Goal: Task Accomplishment & Management: Manage account settings

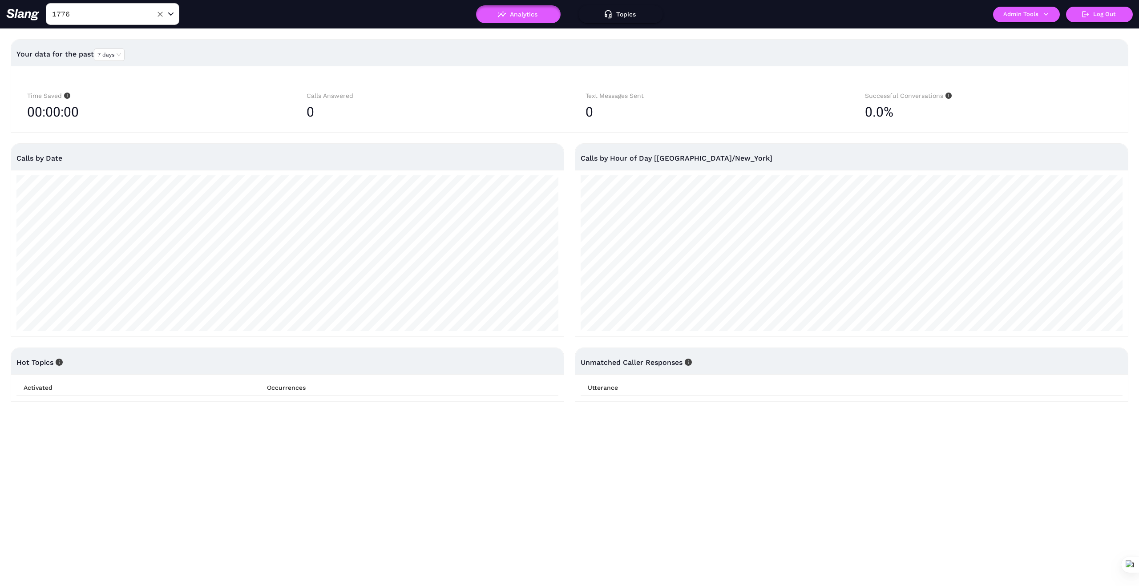
drag, startPoint x: 162, startPoint y: 13, endPoint x: 152, endPoint y: 13, distance: 9.8
click at [158, 13] on icon "Clear" at bounding box center [160, 14] width 9 height 9
type input "Causewa"
click at [131, 33] on li "The Causeway" at bounding box center [112, 36] width 133 height 16
type input "The Causeway"
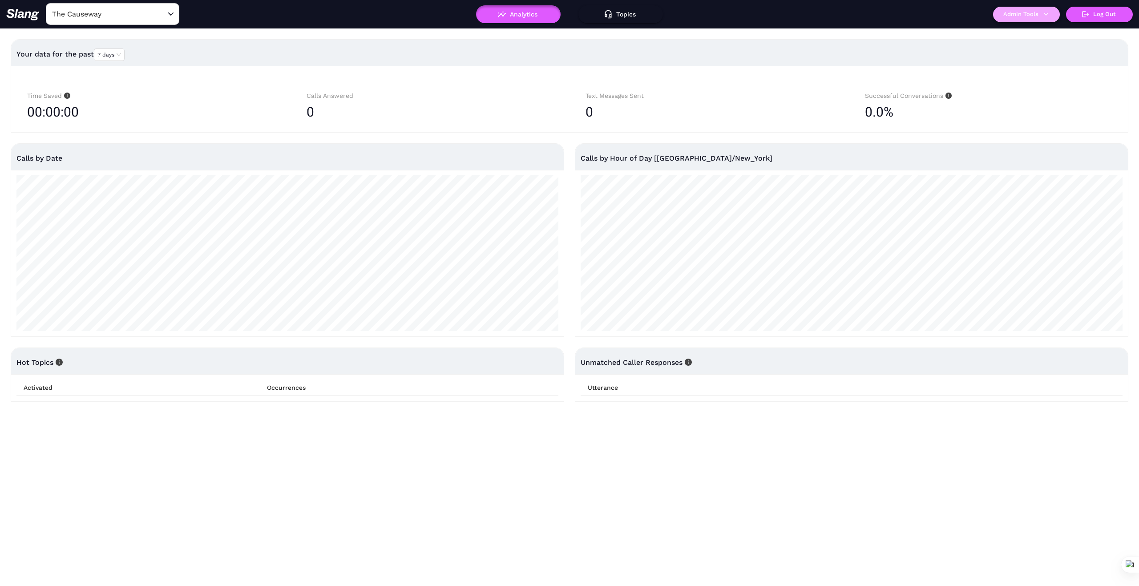
click at [1045, 17] on icon "button" at bounding box center [1046, 14] width 8 height 8
click at [1039, 32] on link "Manage current business" at bounding box center [1043, 33] width 87 height 11
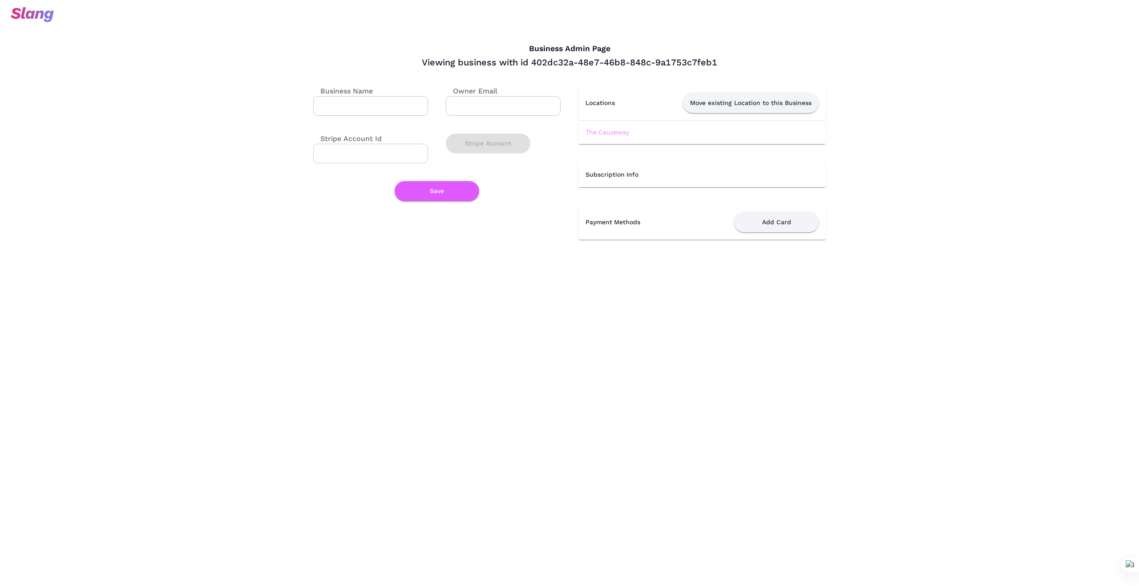
click at [606, 131] on link "The Causeway" at bounding box center [608, 132] width 44 height 7
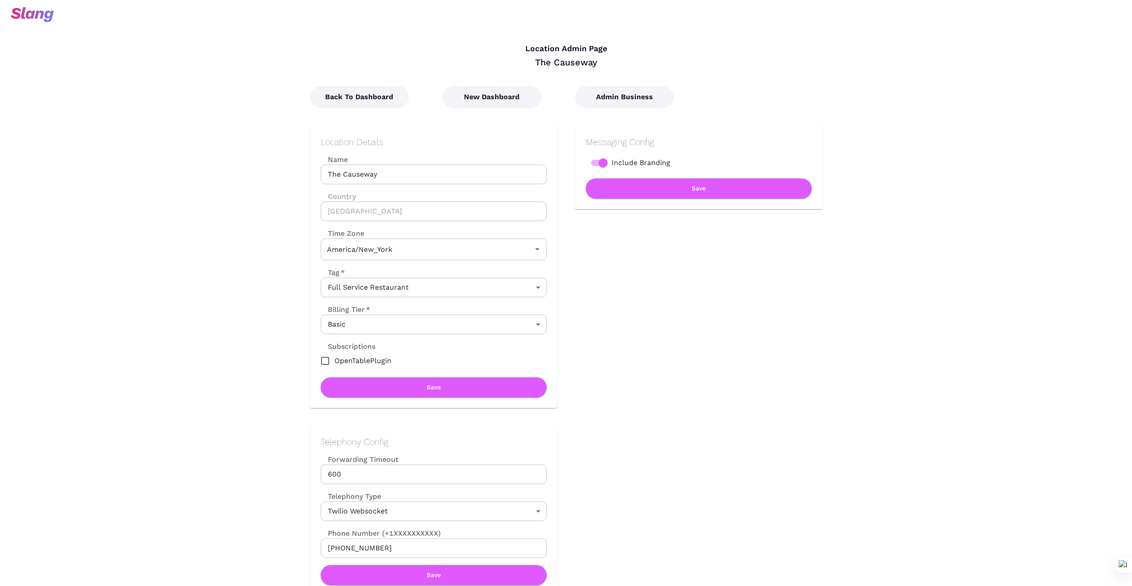
type input "Eastern Time"
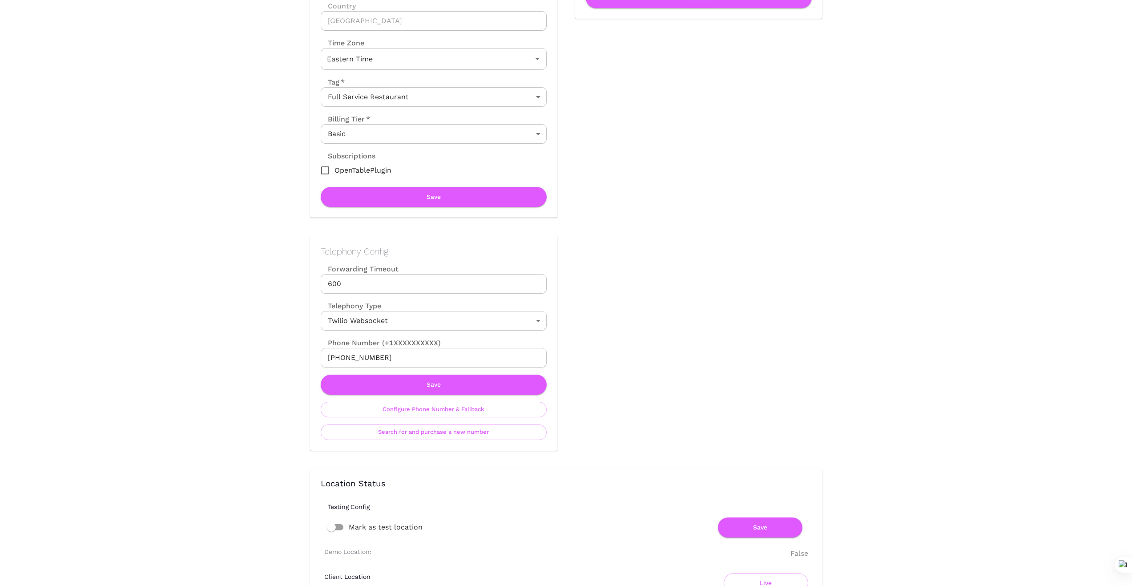
scroll to position [193, 0]
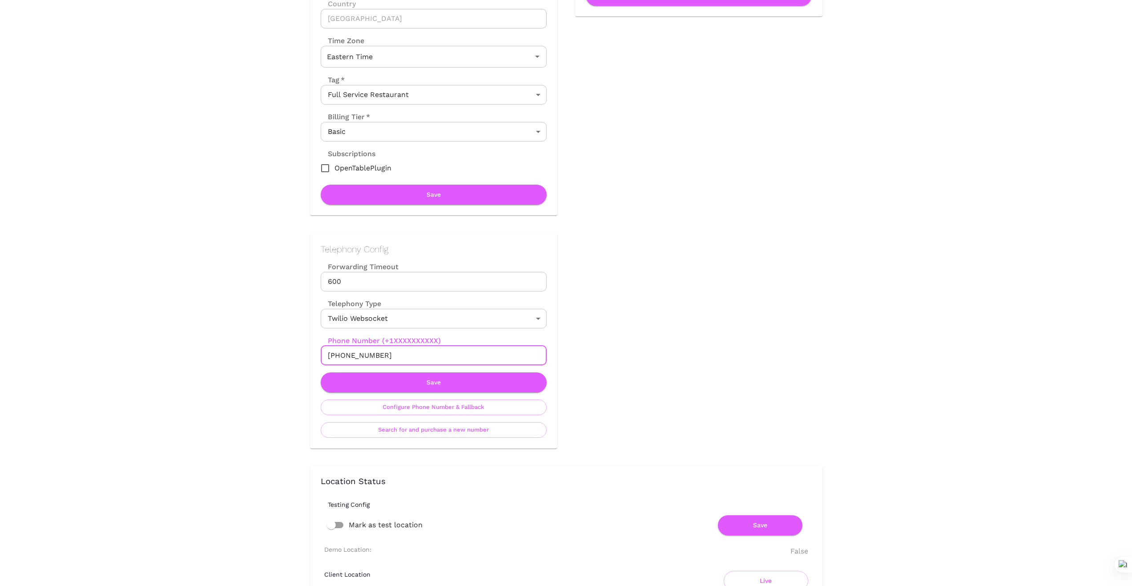
drag, startPoint x: 387, startPoint y: 354, endPoint x: 294, endPoint y: 351, distance: 93.0
click at [294, 351] on div "Telephony Config Forwarding Timeout 600 Forwarding Timeout Telephony Type Twili…" at bounding box center [424, 331] width 265 height 233
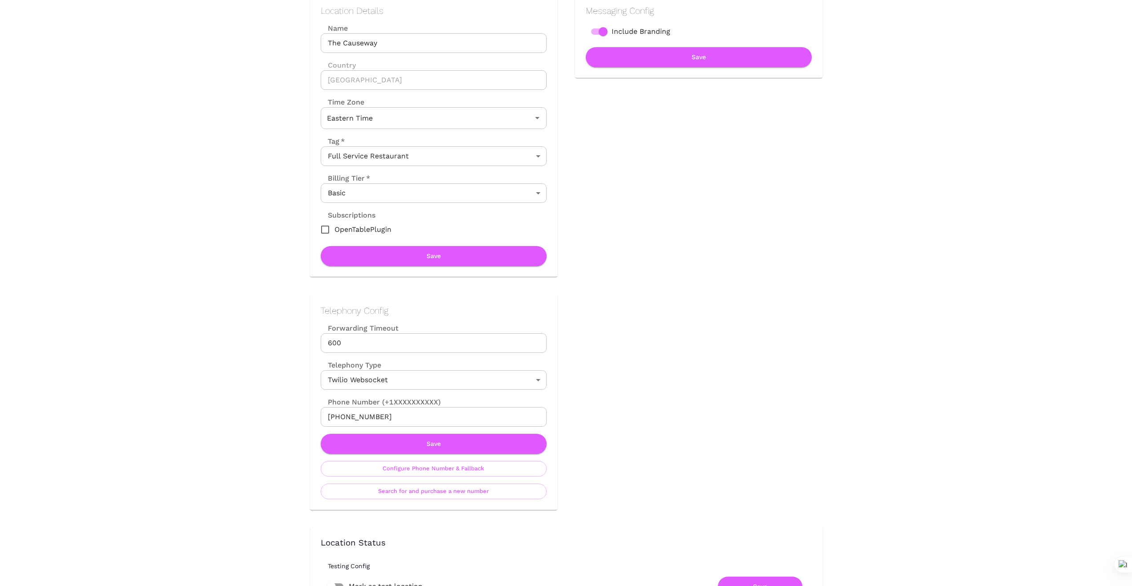
scroll to position [133, 0]
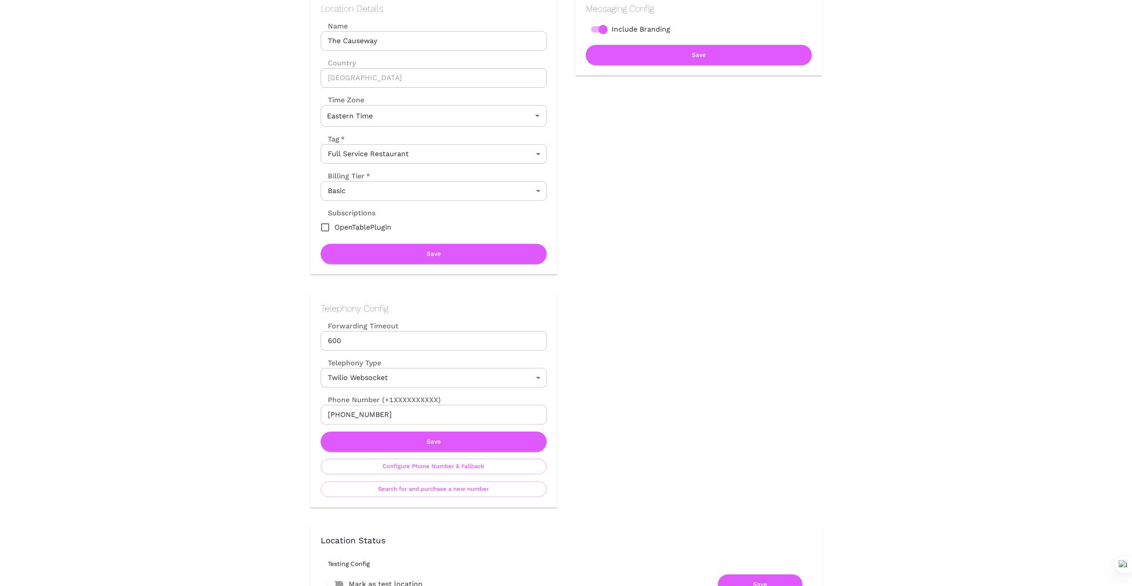
drag, startPoint x: 263, startPoint y: 411, endPoint x: 275, endPoint y: 428, distance: 20.7
drag, startPoint x: 383, startPoint y: 415, endPoint x: 291, endPoint y: 398, distance: 92.7
click at [293, 418] on div "Telephony Config Forwarding Timeout 600 Forwarding Timeout Telephony Type Twili…" at bounding box center [424, 391] width 265 height 233
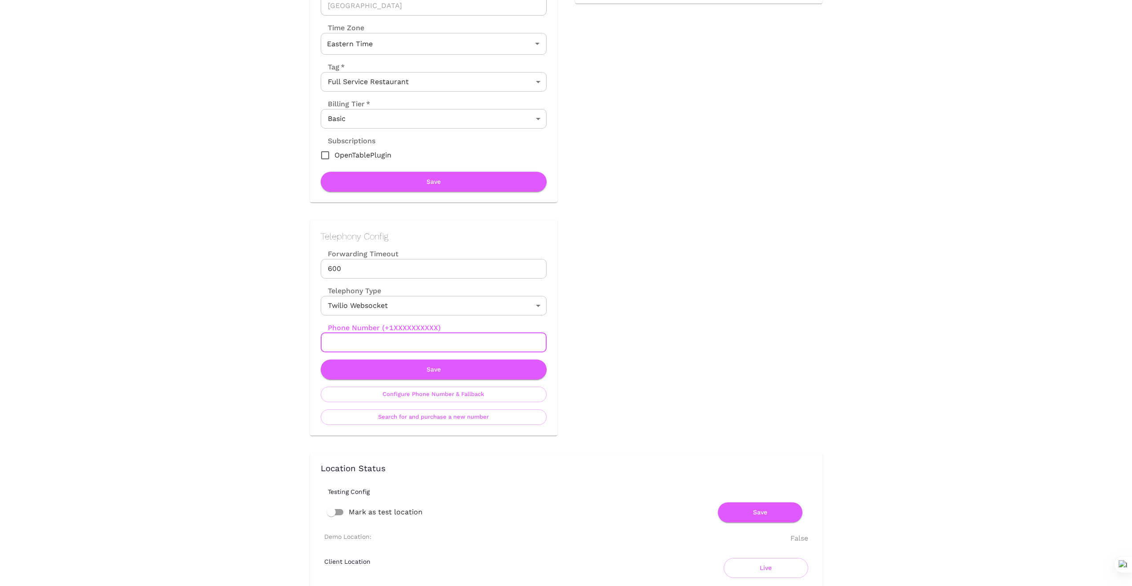
scroll to position [208, 0]
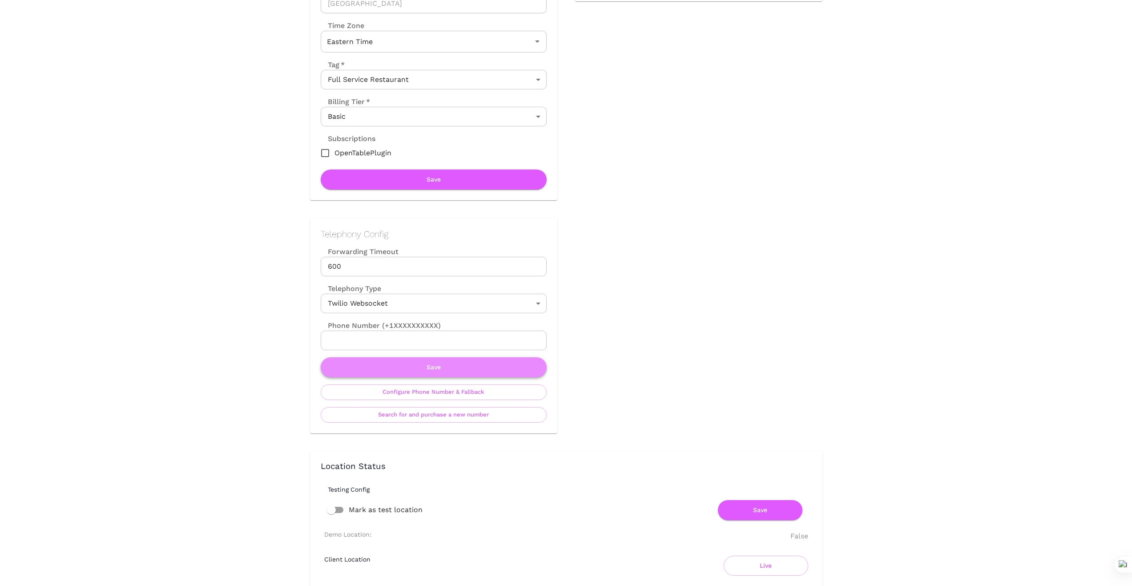
click at [440, 365] on button "Save" at bounding box center [434, 367] width 226 height 20
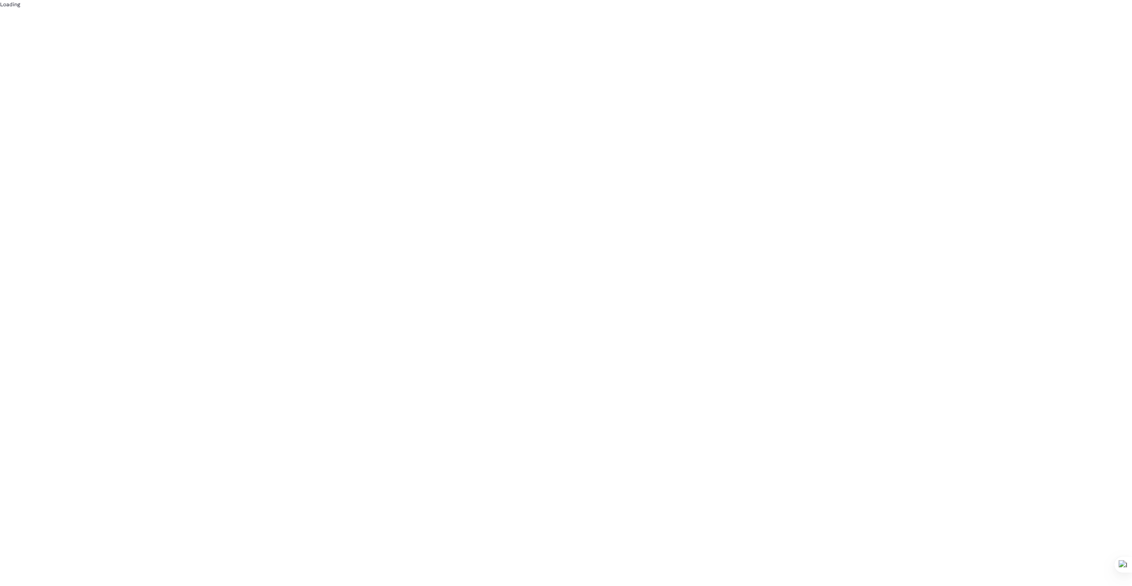
scroll to position [0, 0]
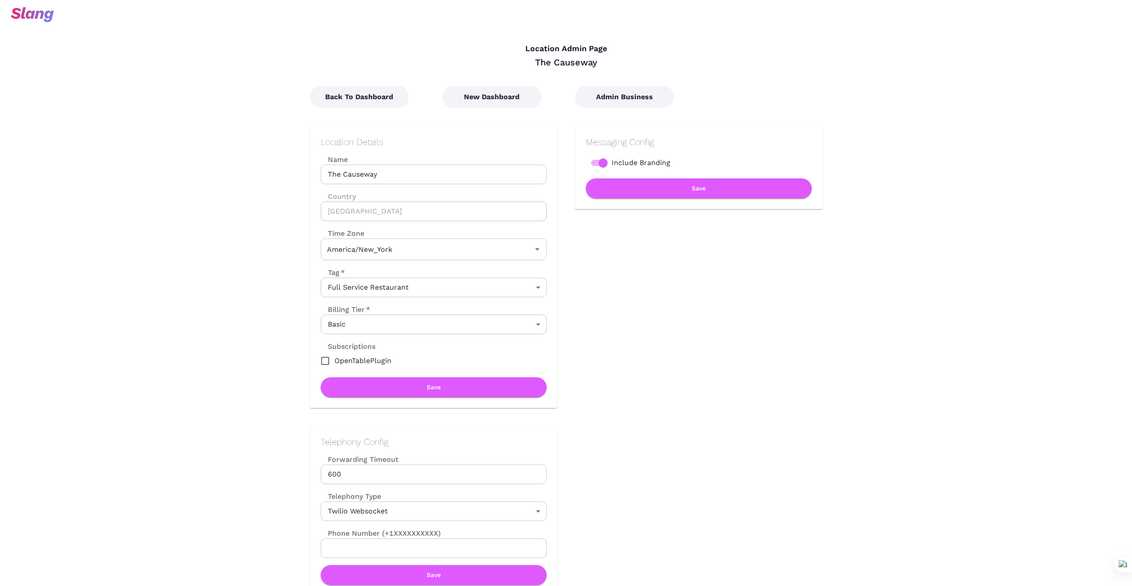
type input "Eastern Time"
click at [492, 96] on button "New Dashboard" at bounding box center [492, 97] width 99 height 22
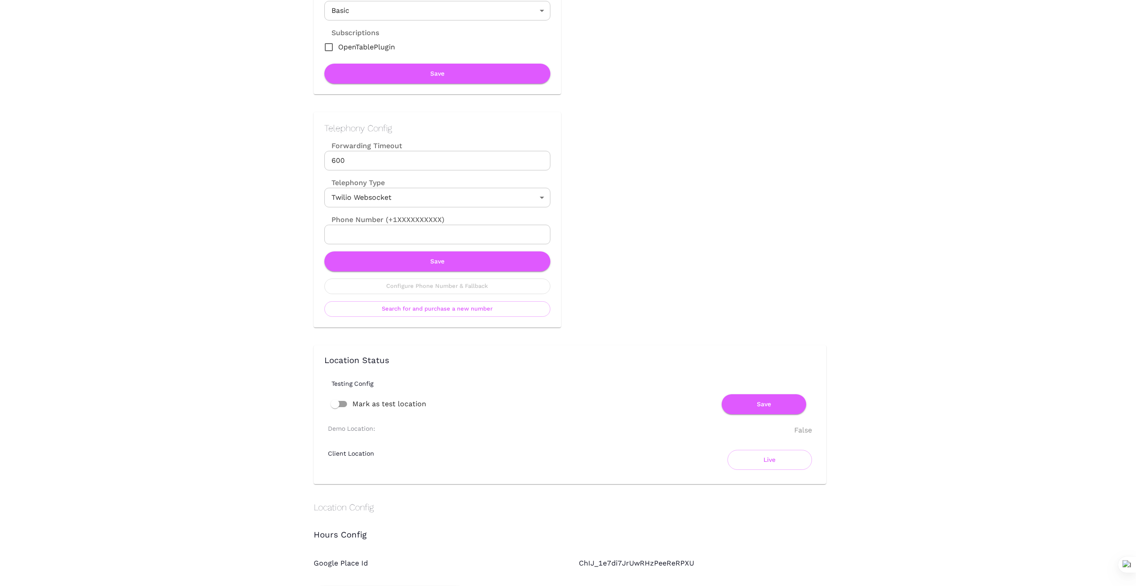
scroll to position [326, 0]
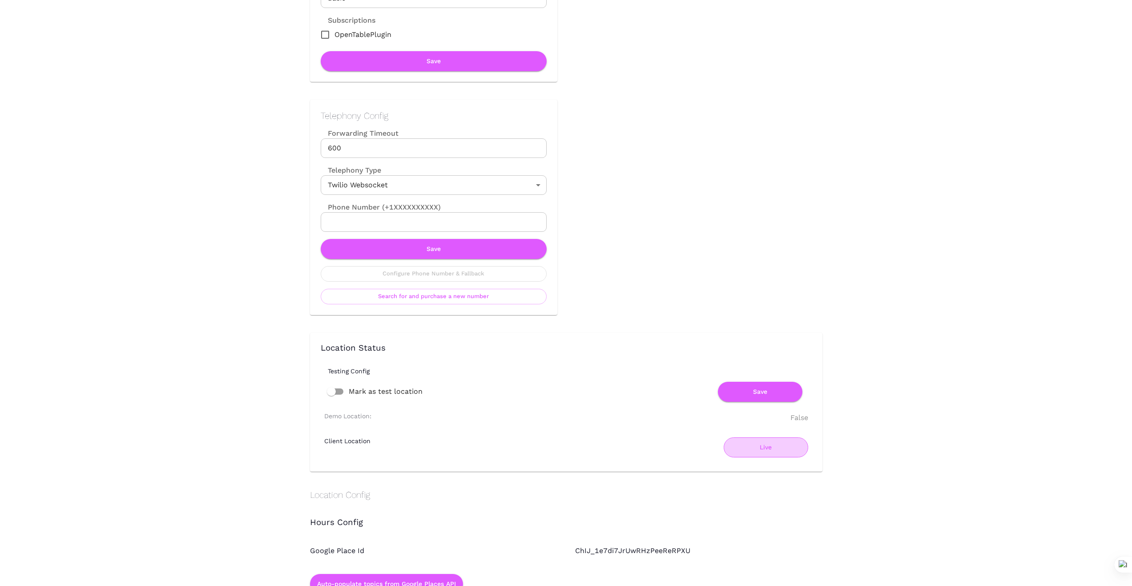
click at [780, 448] on button "Live" at bounding box center [766, 447] width 85 height 20
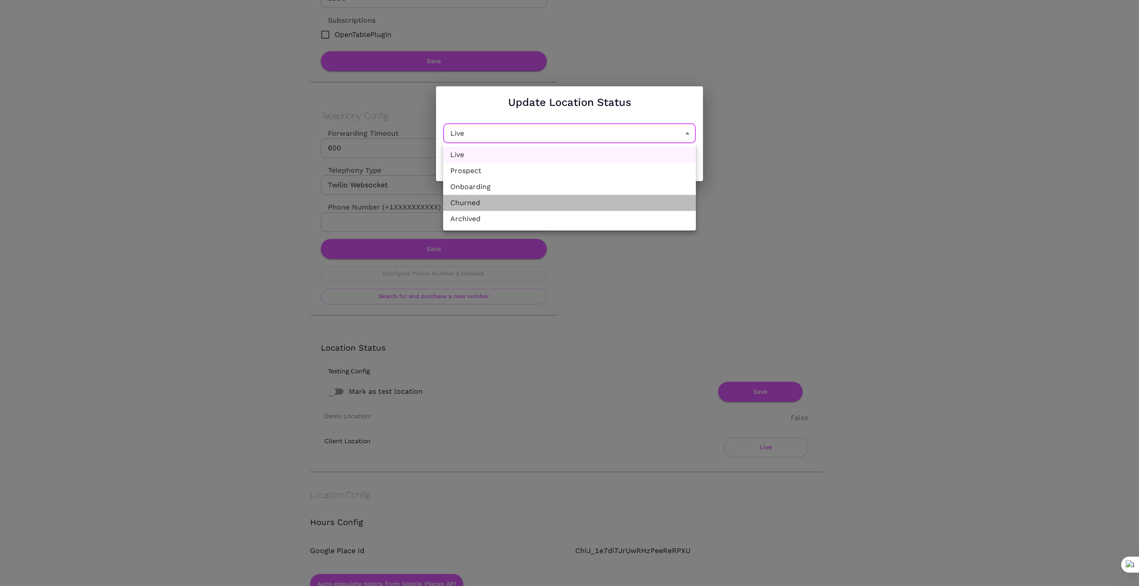
click at [622, 208] on li "Churned" at bounding box center [569, 203] width 253 height 16
type input "Churned"
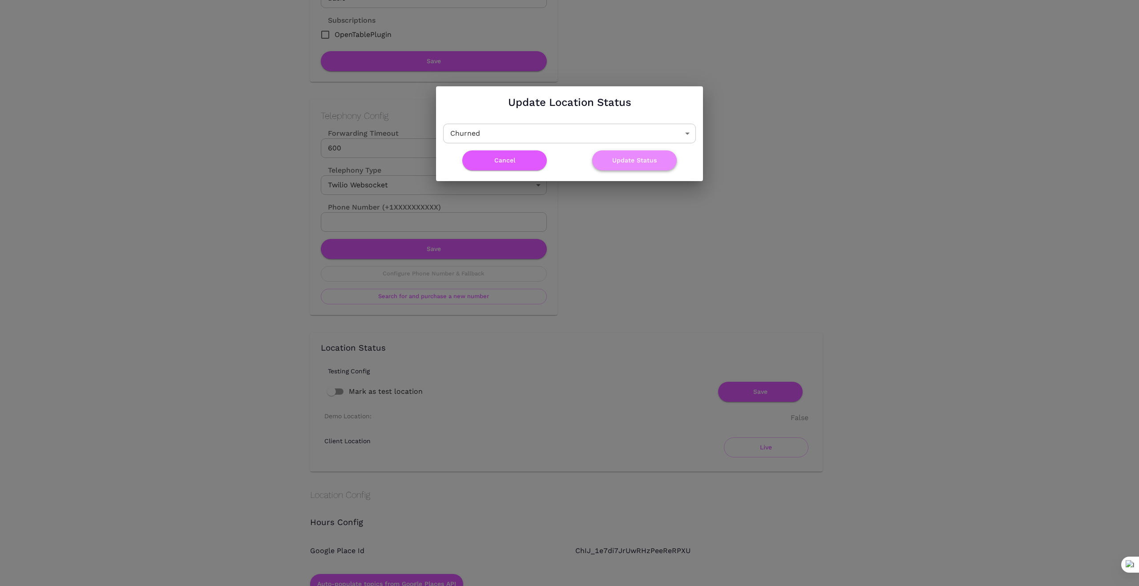
click at [653, 163] on button "Update Status" at bounding box center [634, 160] width 85 height 20
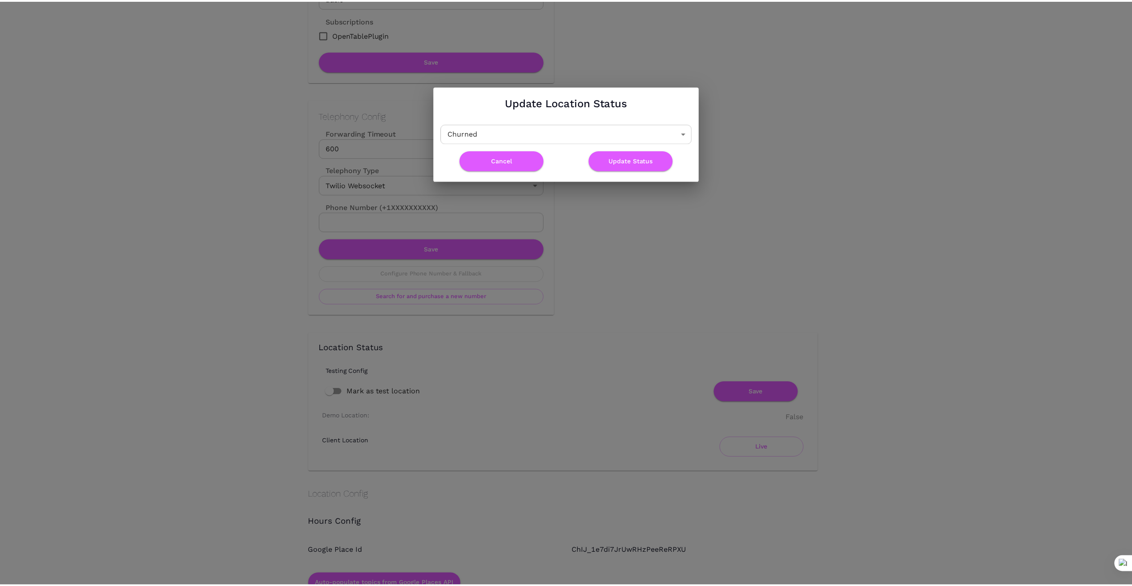
scroll to position [0, 0]
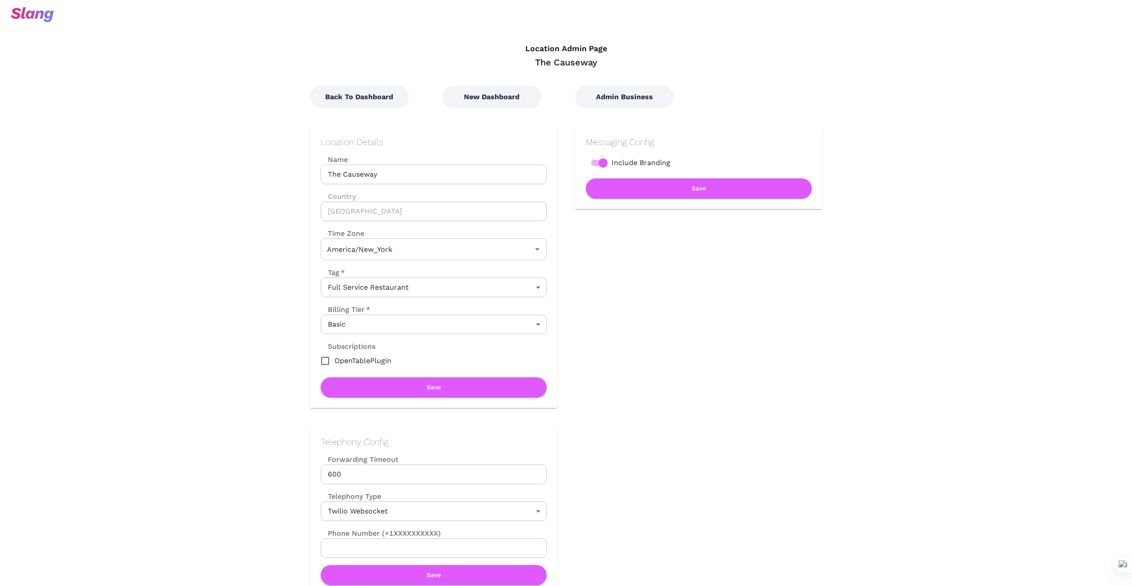
type input "Eastern Time"
click at [39, 14] on img at bounding box center [32, 14] width 43 height 15
click at [345, 90] on button "Back To Dashboard" at bounding box center [359, 97] width 99 height 22
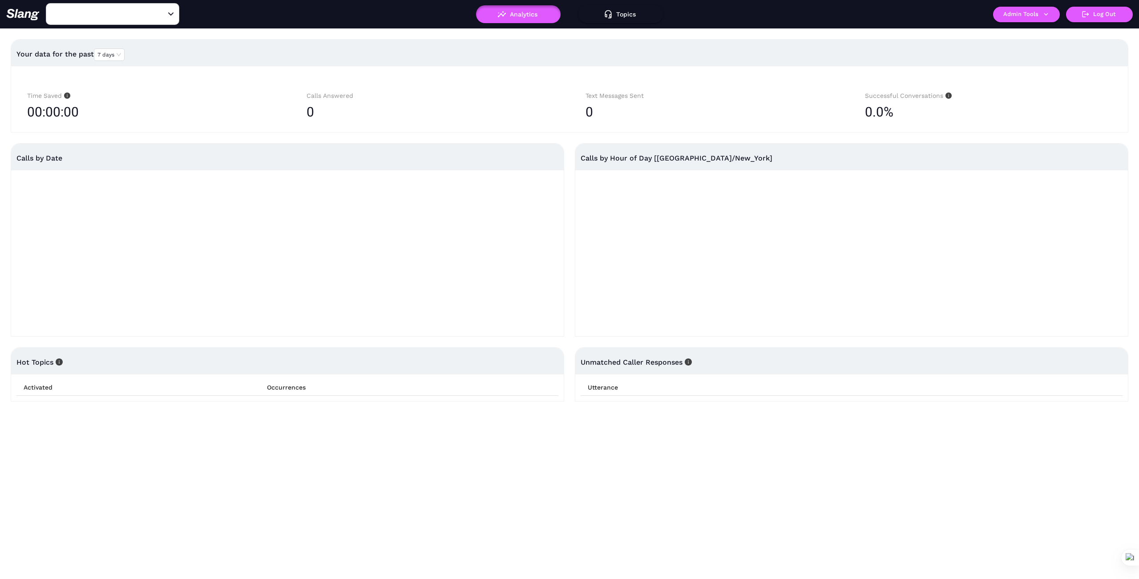
type input "The Causeway"
drag, startPoint x: 159, startPoint y: 17, endPoint x: 128, endPoint y: 18, distance: 30.7
click at [156, 17] on icon "Clear" at bounding box center [160, 14] width 9 height 9
click at [128, 17] on input "text" at bounding box center [99, 14] width 98 height 14
type input "Pacifica"
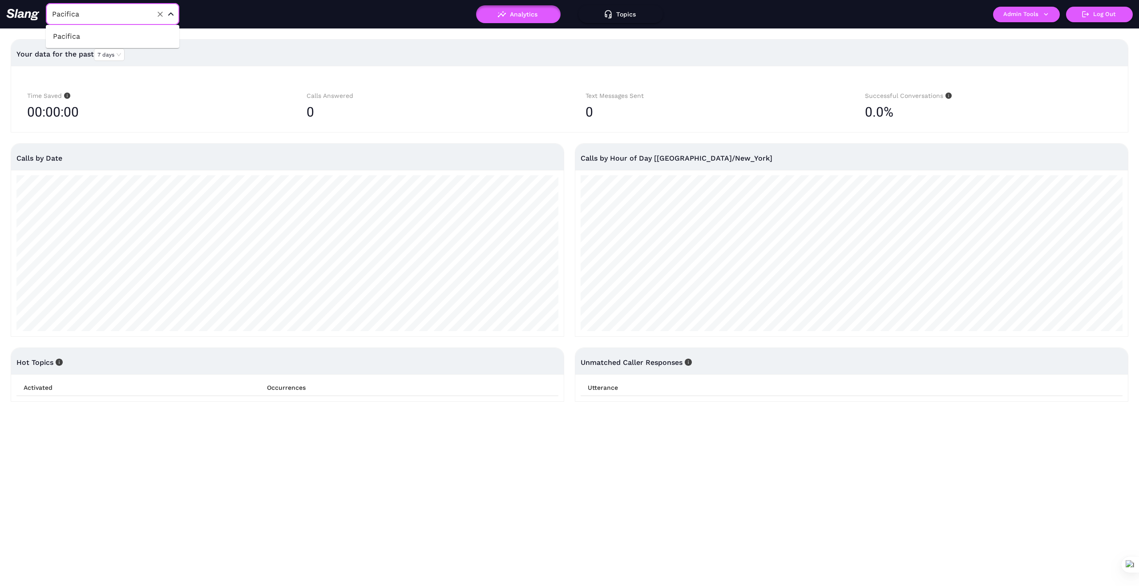
click at [83, 35] on li "Pacifica" at bounding box center [112, 36] width 133 height 16
type input "Pacifica"
drag, startPoint x: 1054, startPoint y: 13, endPoint x: 1048, endPoint y: 15, distance: 6.6
click at [1048, 15] on button "Admin Tools" at bounding box center [1026, 15] width 67 height 16
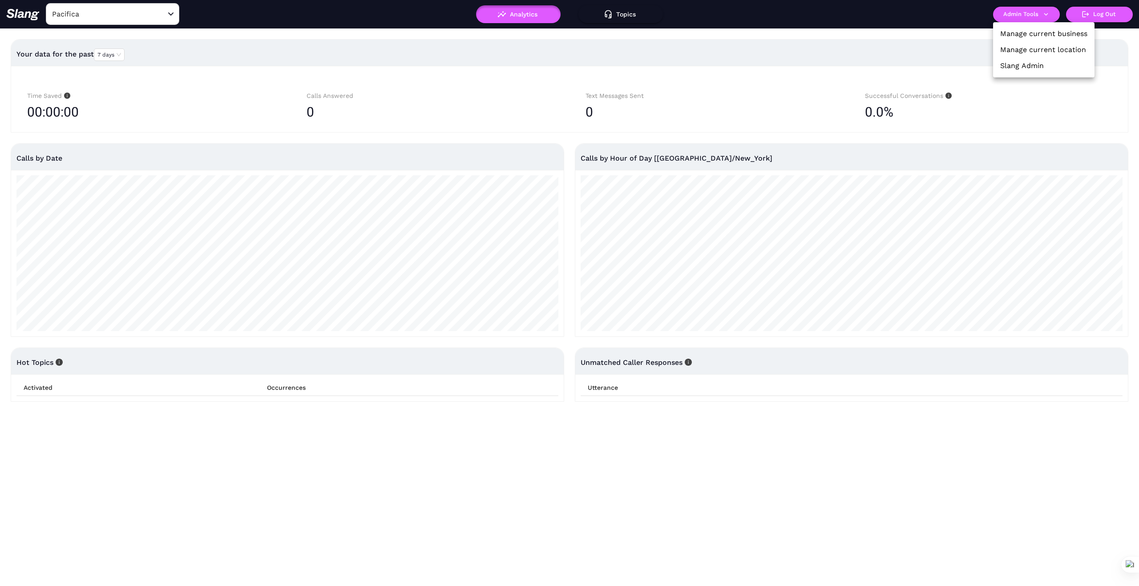
click at [1032, 31] on link "Manage current business" at bounding box center [1043, 33] width 87 height 11
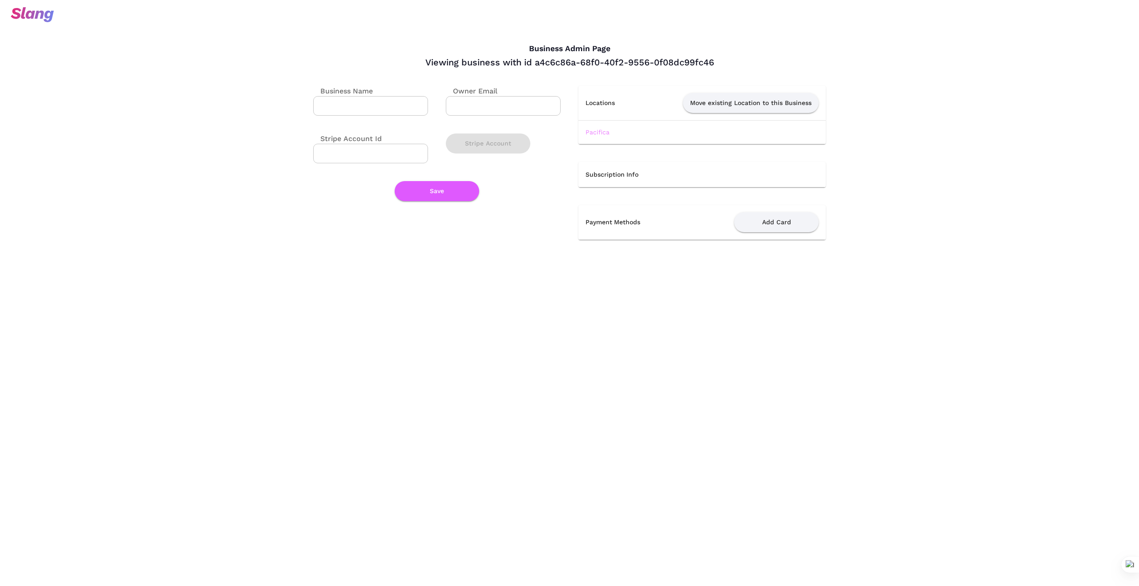
click at [602, 133] on link "Pacifica" at bounding box center [598, 132] width 24 height 7
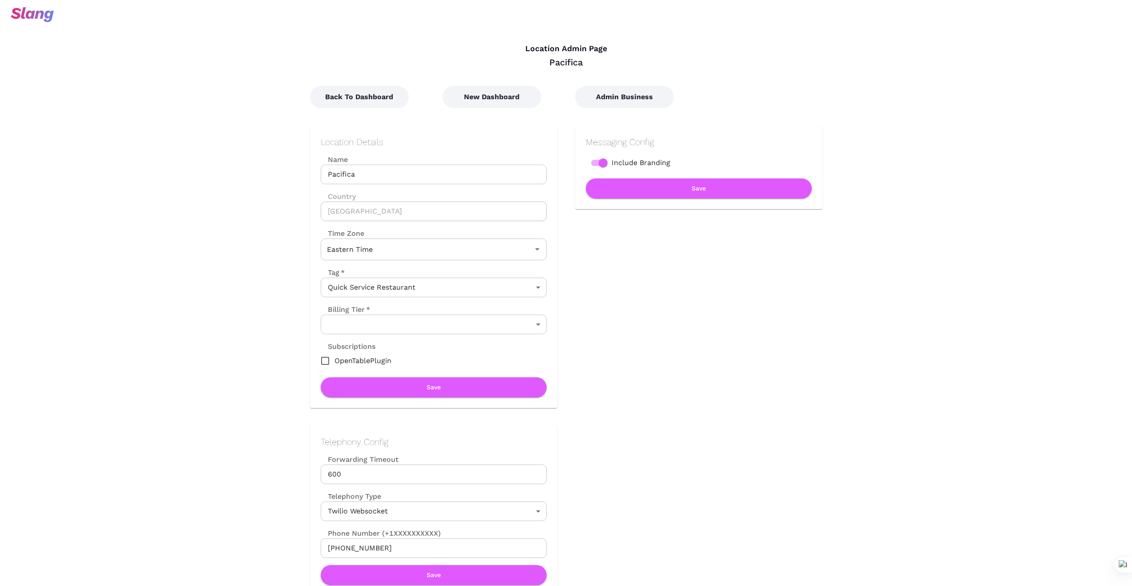
type input "Eastern Time"
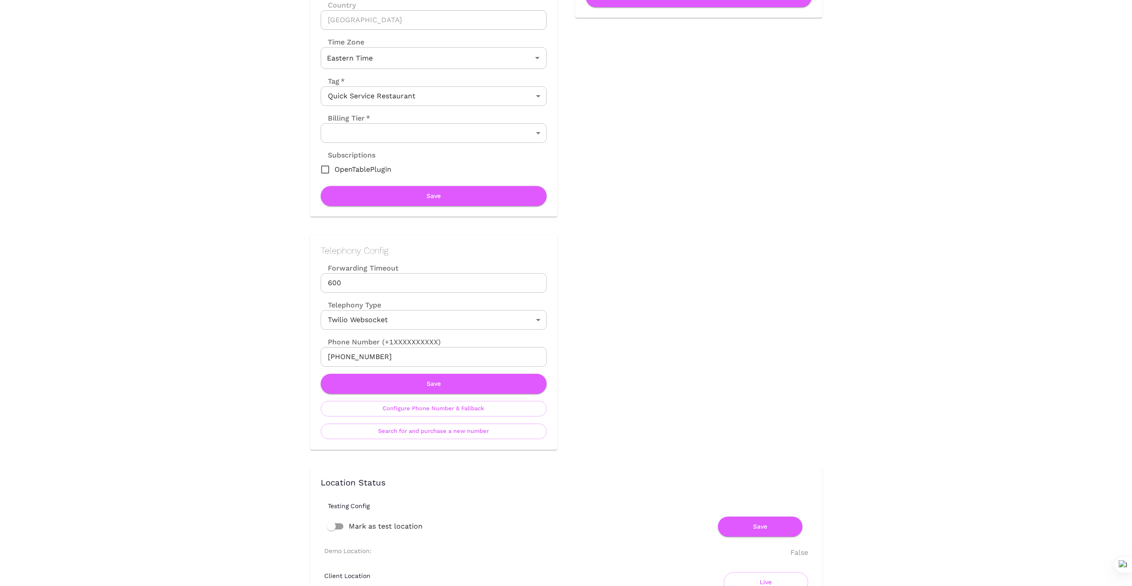
scroll to position [193, 0]
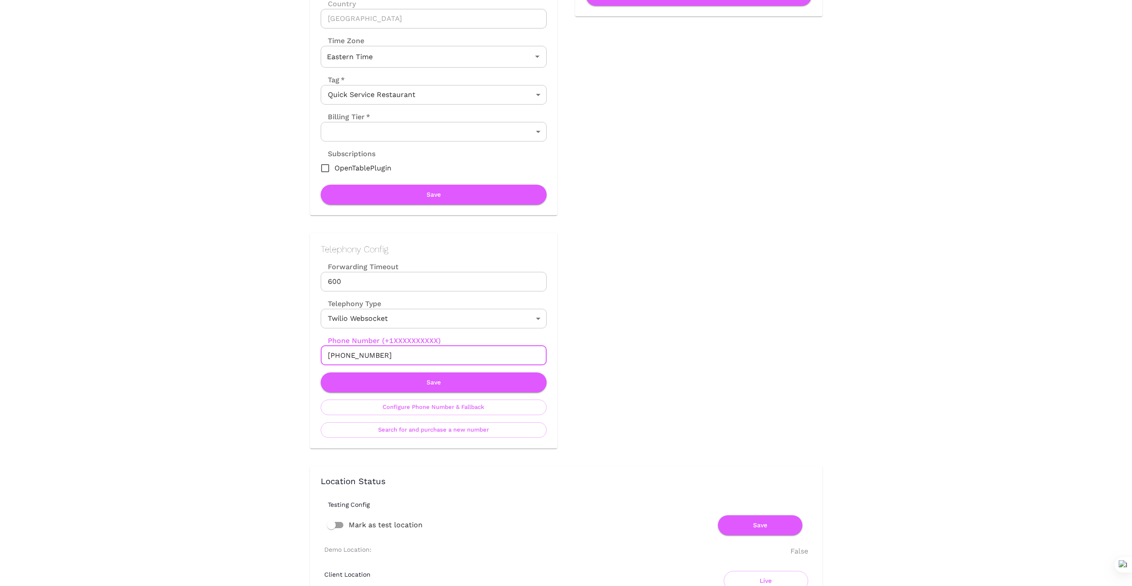
drag, startPoint x: 387, startPoint y: 353, endPoint x: 190, endPoint y: 336, distance: 197.4
drag, startPoint x: 626, startPoint y: 381, endPoint x: 393, endPoint y: 369, distance: 232.6
drag, startPoint x: 380, startPoint y: 354, endPoint x: 232, endPoint y: 339, distance: 148.0
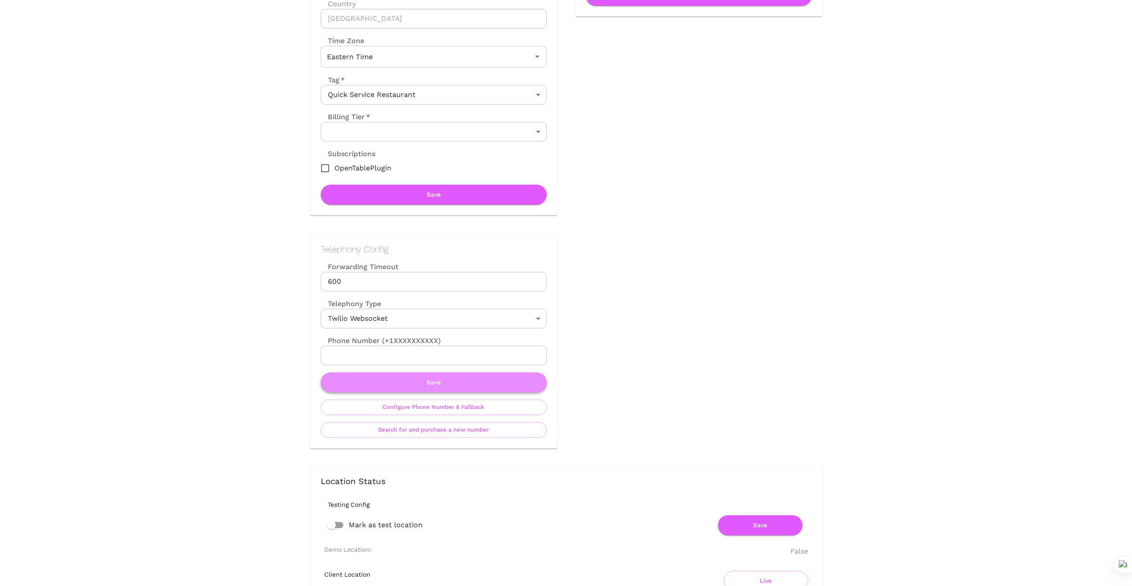
click at [445, 379] on button "Save" at bounding box center [434, 382] width 226 height 20
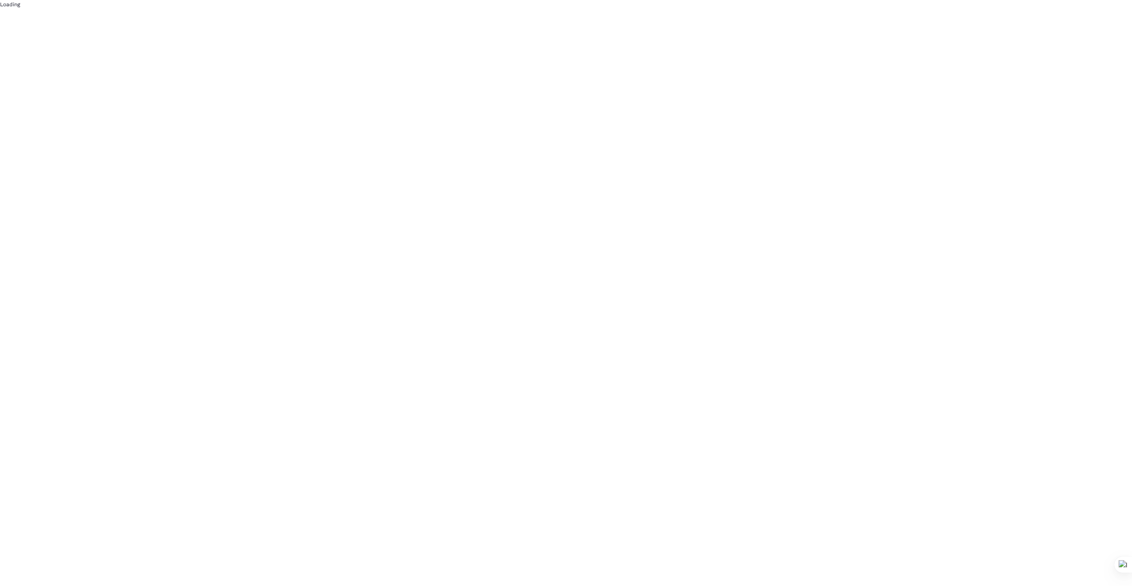
scroll to position [0, 0]
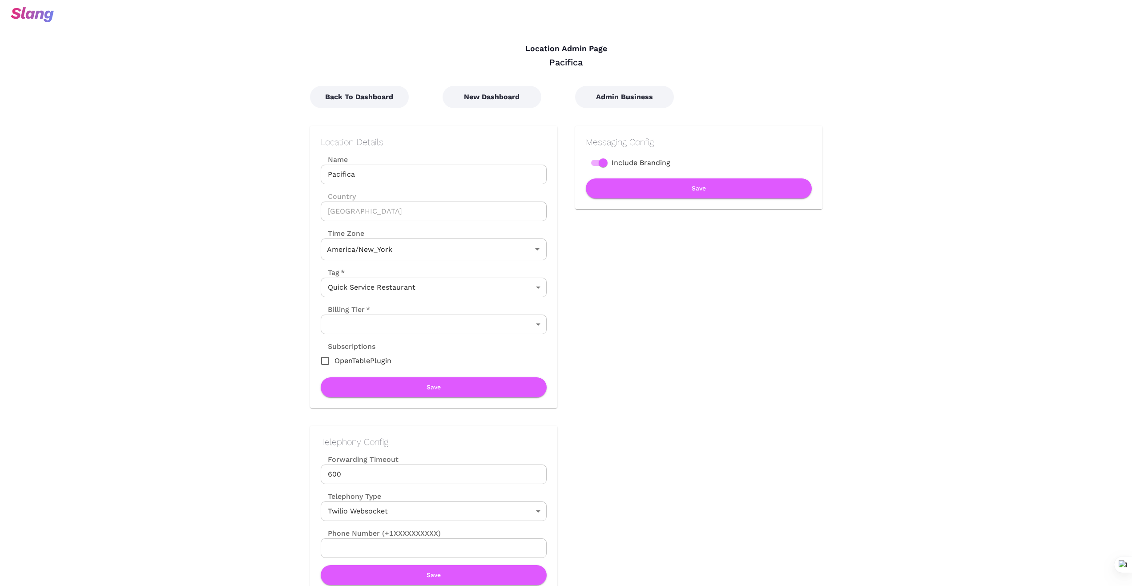
type input "Eastern Time"
click at [507, 97] on button "New Dashboard" at bounding box center [492, 97] width 99 height 22
type input "Eastern Time"
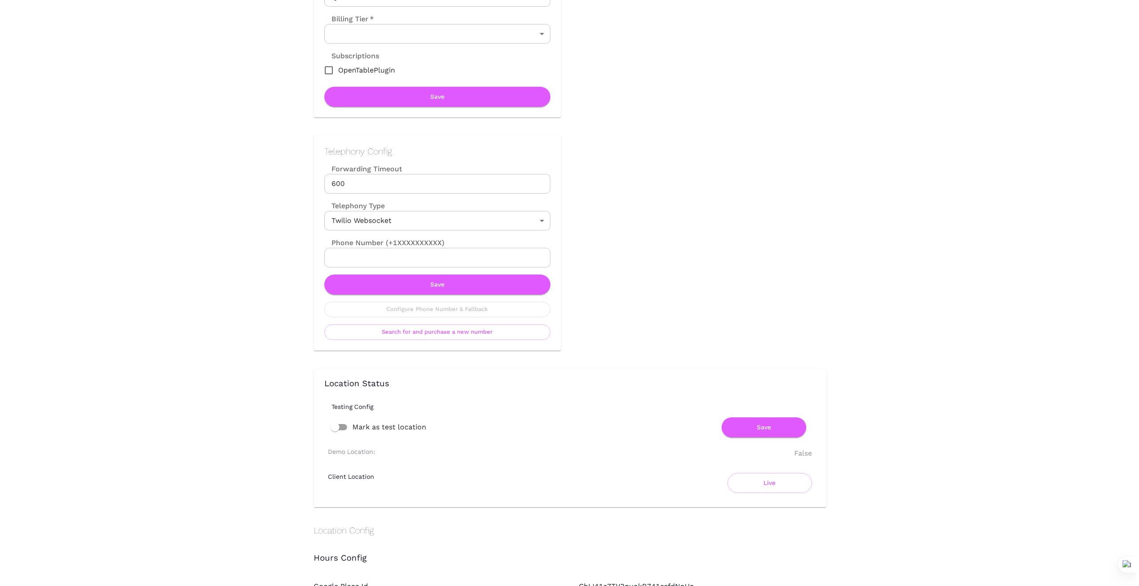
scroll to position [326, 0]
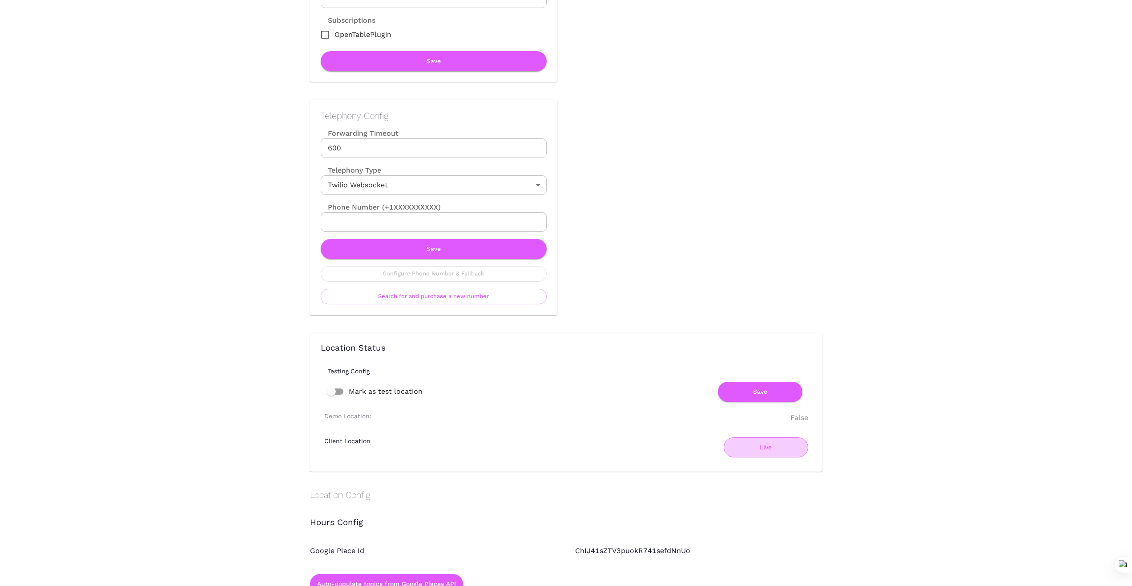
click at [765, 447] on button "Live" at bounding box center [766, 447] width 85 height 20
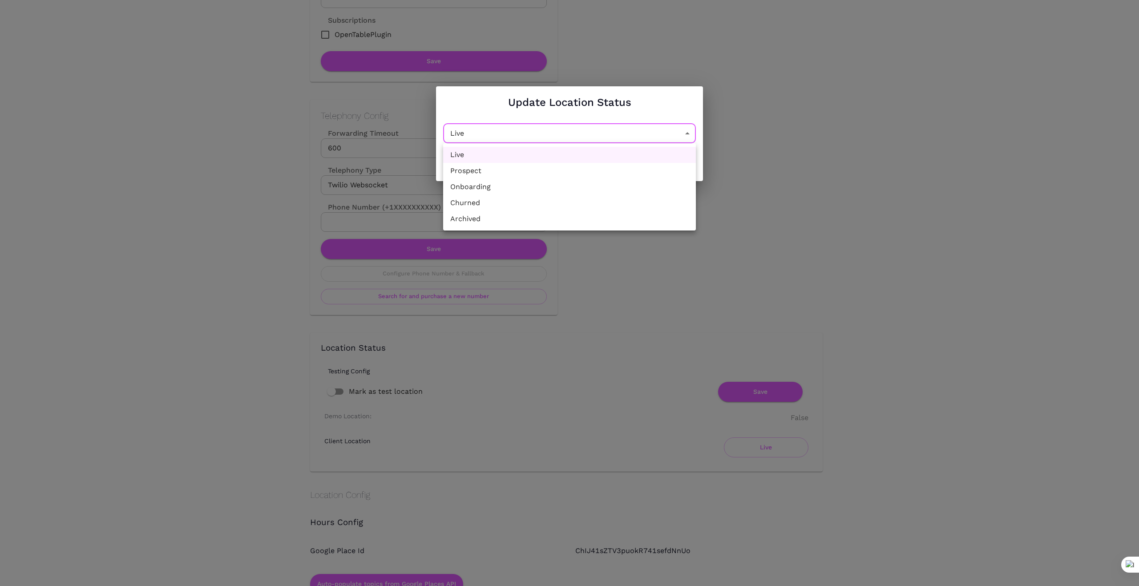
drag, startPoint x: 694, startPoint y: 132, endPoint x: 685, endPoint y: 133, distance: 9.1
click at [586, 204] on li "Churned" at bounding box center [569, 203] width 253 height 16
type input "Churned"
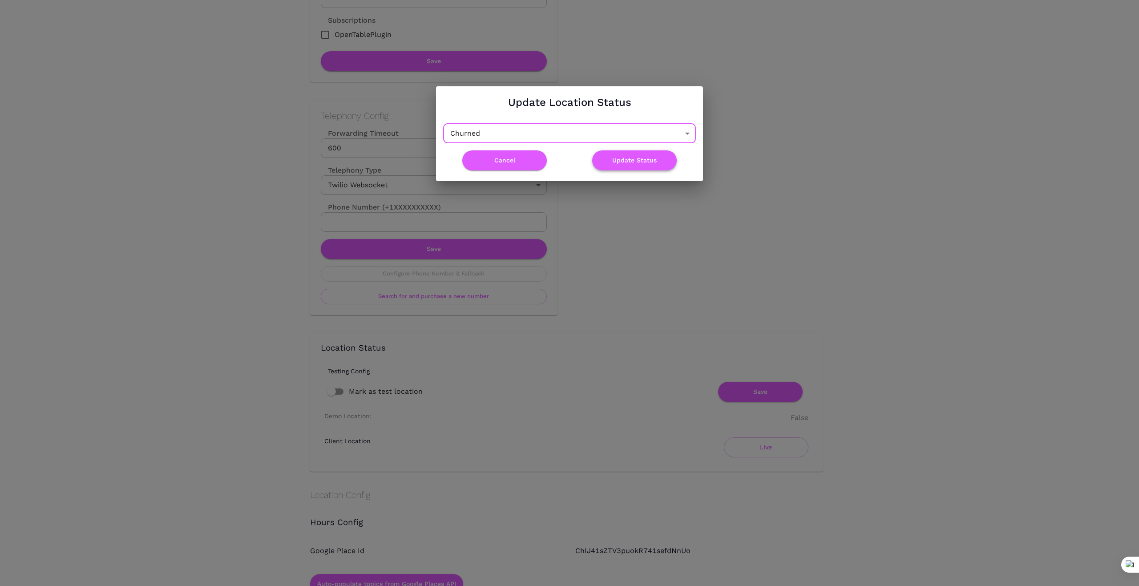
click at [637, 164] on button "Update Status" at bounding box center [634, 160] width 85 height 20
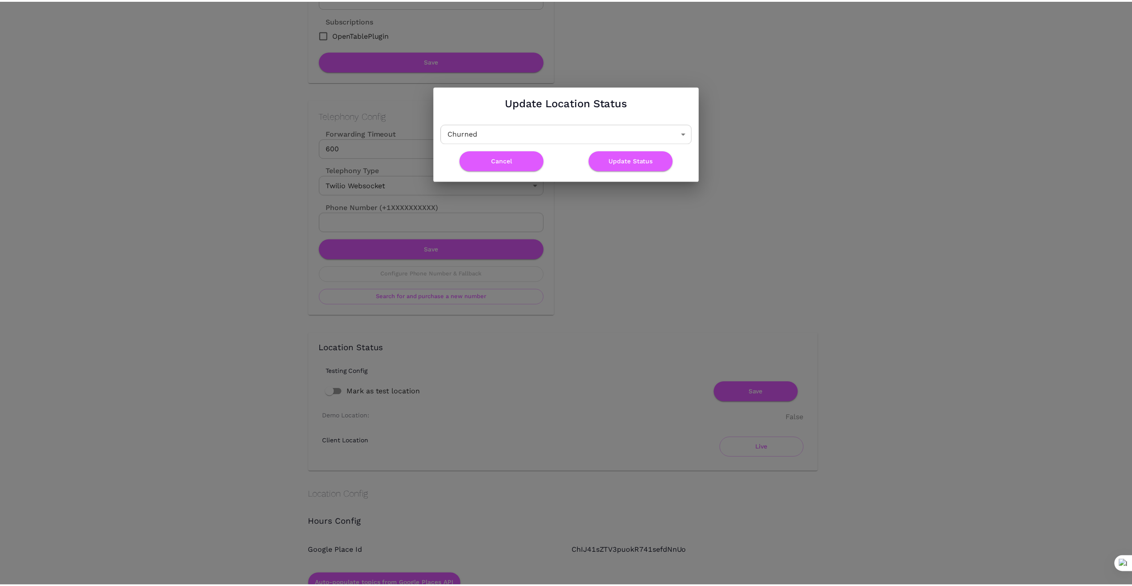
scroll to position [0, 0]
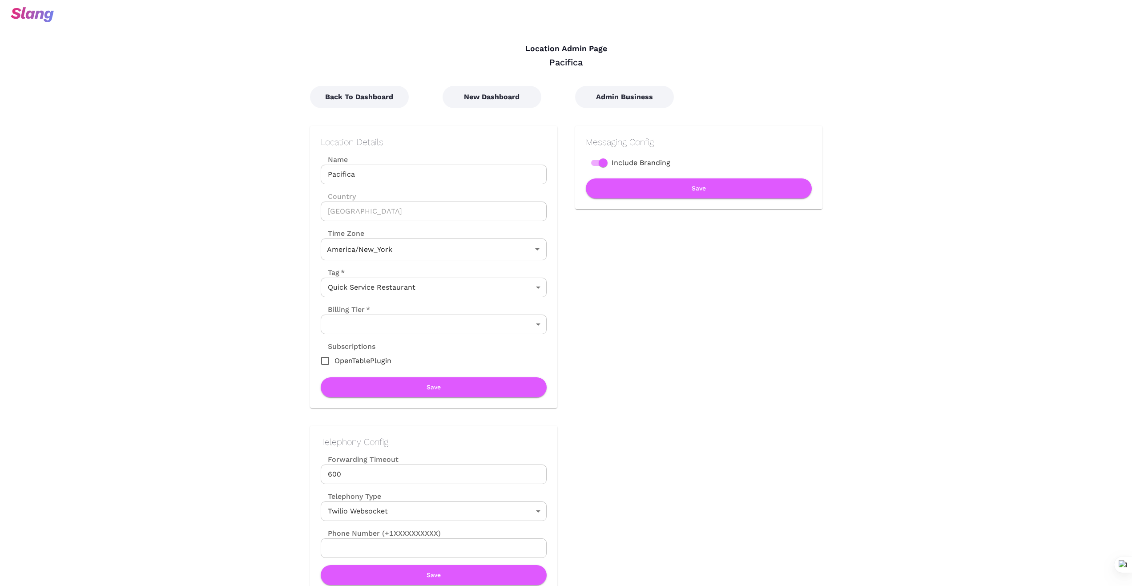
type input "Eastern Time"
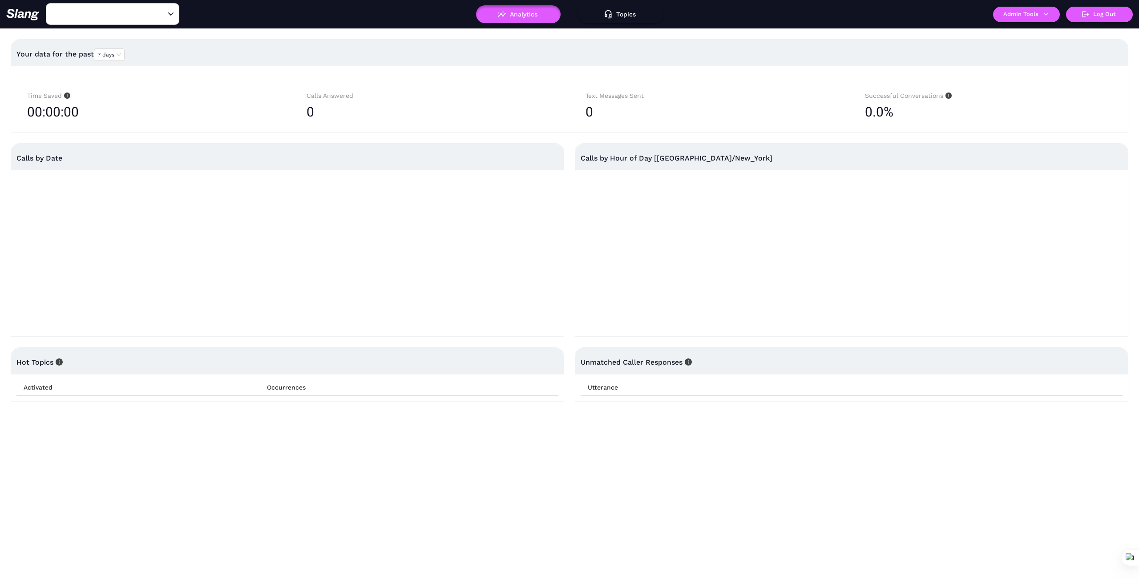
type input "1776"
drag, startPoint x: 160, startPoint y: 13, endPoint x: 127, endPoint y: 21, distance: 33.5
click at [154, 16] on div "1776 ​" at bounding box center [112, 14] width 133 height 22
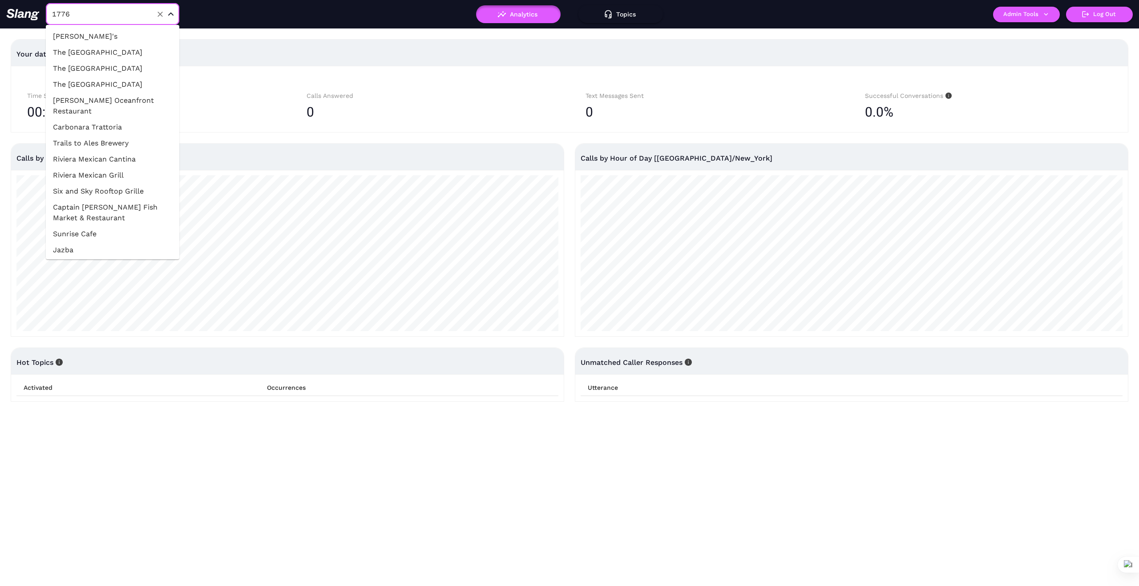
click at [127, 21] on div "1776 ​" at bounding box center [112, 14] width 133 height 22
type input "Rasa"
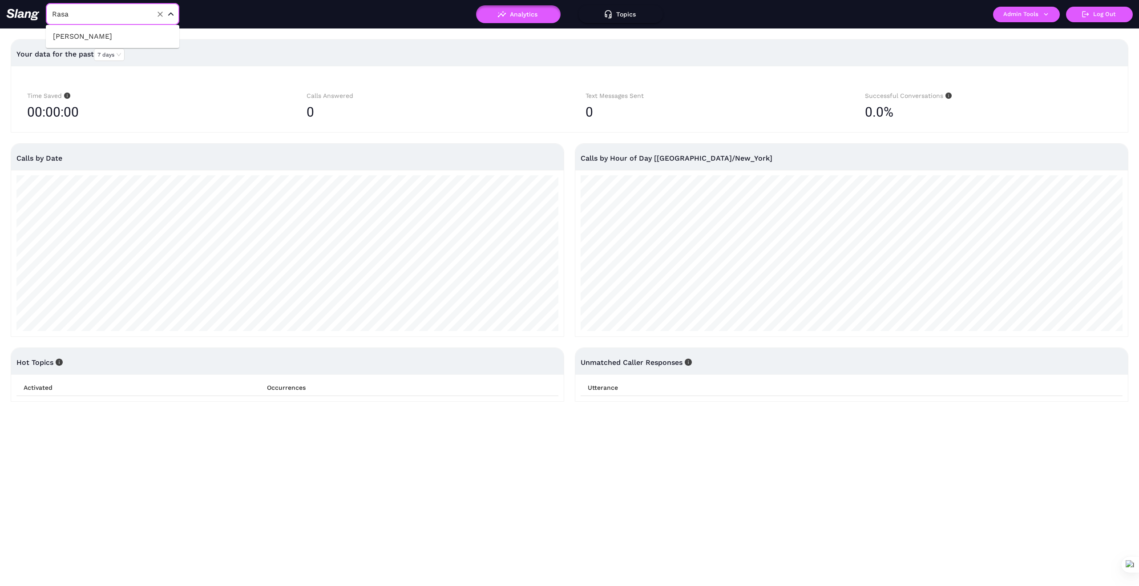
drag, startPoint x: 135, startPoint y: 38, endPoint x: 143, endPoint y: 42, distance: 8.4
click at [135, 39] on li "[PERSON_NAME]" at bounding box center [112, 36] width 133 height 16
type input "[PERSON_NAME]"
click at [1050, 18] on icon "button" at bounding box center [1046, 14] width 8 height 8
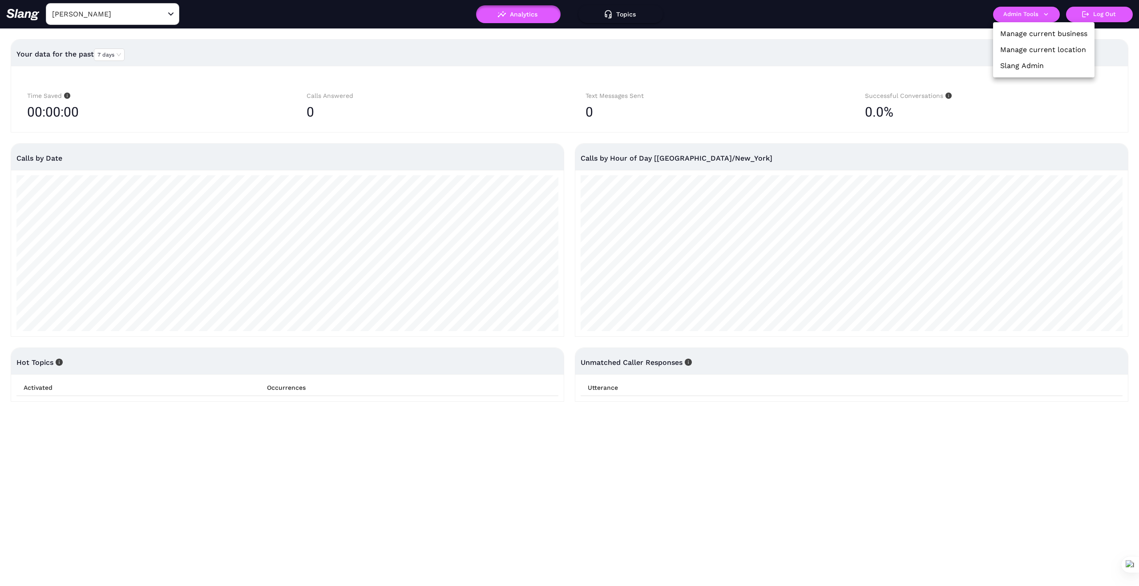
click at [1048, 35] on link "Manage current business" at bounding box center [1043, 33] width 87 height 11
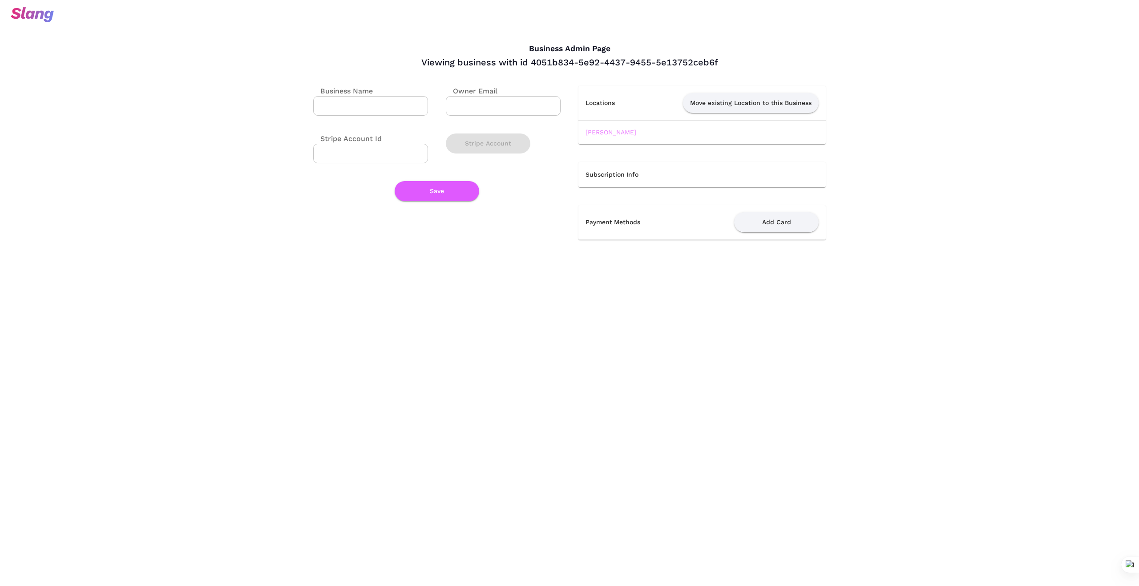
click at [609, 129] on link "[PERSON_NAME]" at bounding box center [611, 132] width 51 height 7
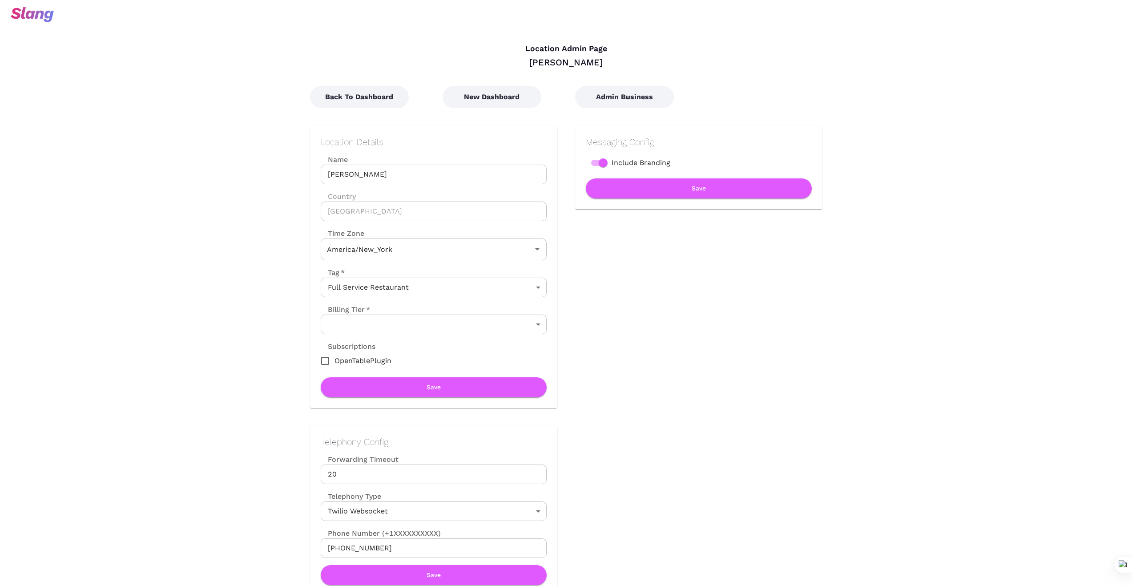
type input "Eastern Time"
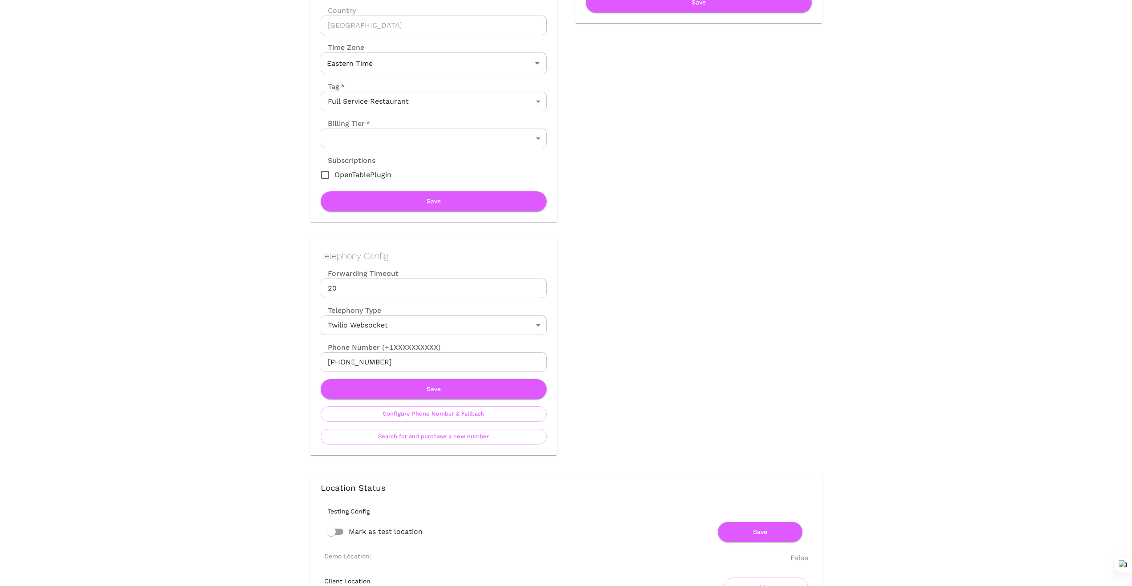
scroll to position [178, 0]
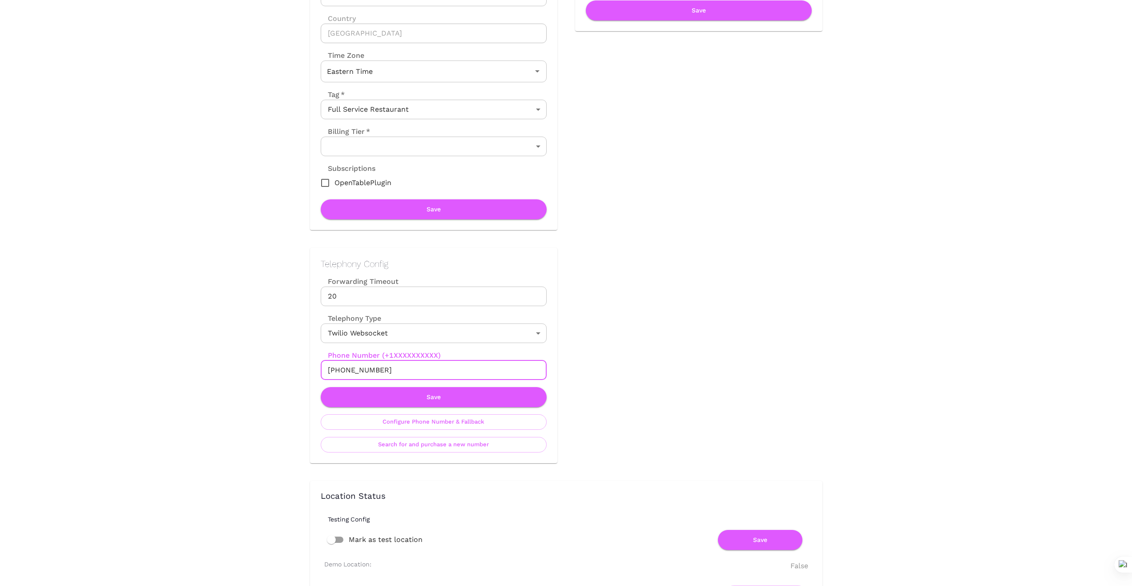
drag, startPoint x: 389, startPoint y: 367, endPoint x: 255, endPoint y: 365, distance: 134.8
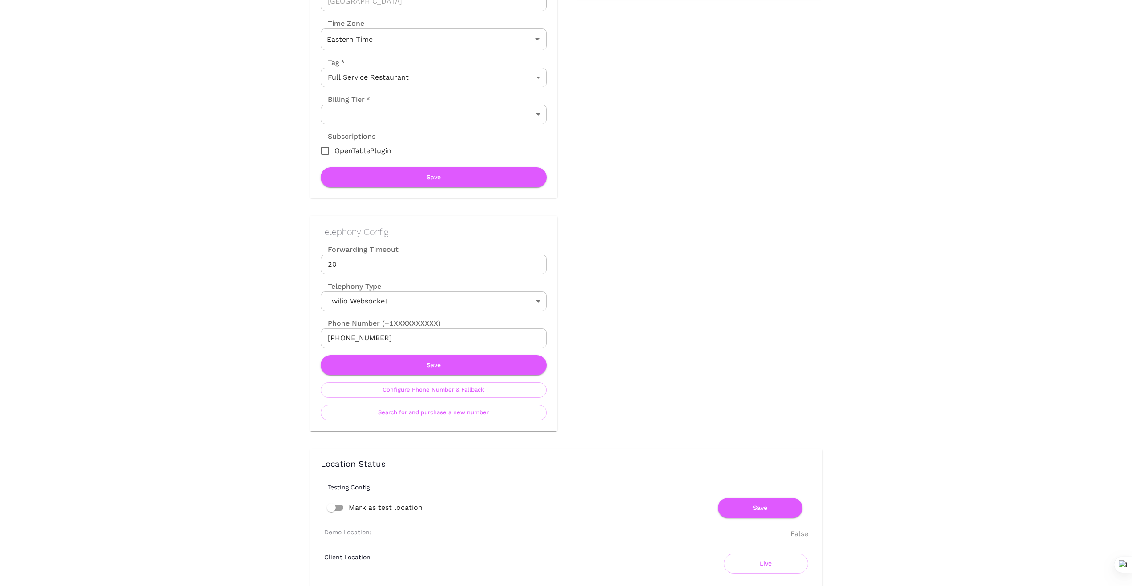
scroll to position [222, 0]
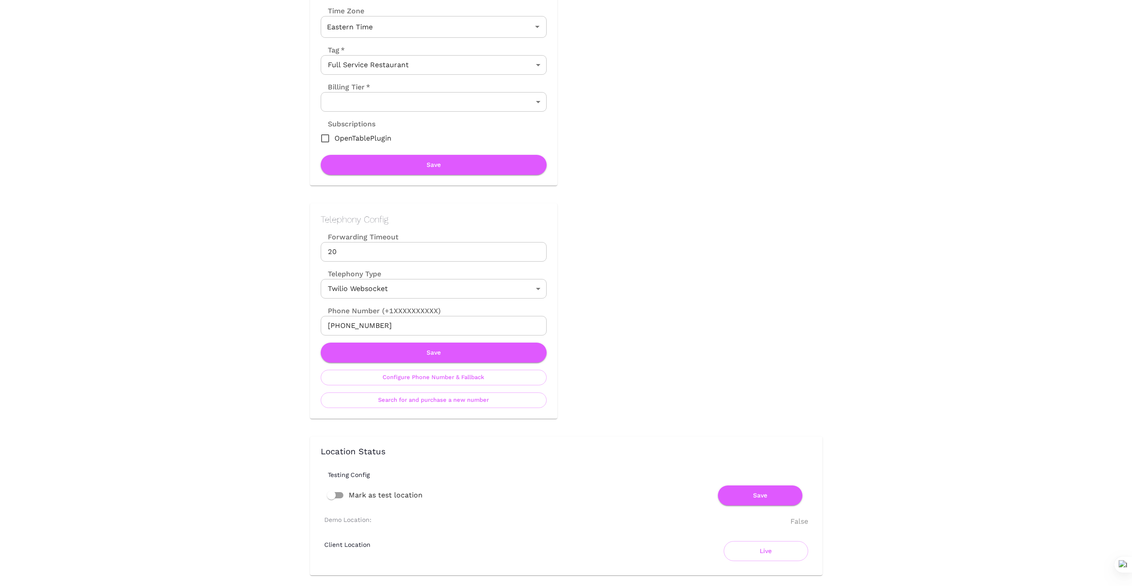
drag, startPoint x: 244, startPoint y: 327, endPoint x: 348, endPoint y: 323, distance: 104.6
click at [244, 327] on div "Location Admin Page Rasa Sayang Back To Dashboard New Dashboard Admin Business …" at bounding box center [566, 580] width 1132 height 1604
drag, startPoint x: 383, startPoint y: 324, endPoint x: 283, endPoint y: 311, distance: 100.4
click at [302, 324] on div "Telephony Config Forwarding Timeout 20 Forwarding Timeout Telephony Type Twilio…" at bounding box center [424, 302] width 265 height 233
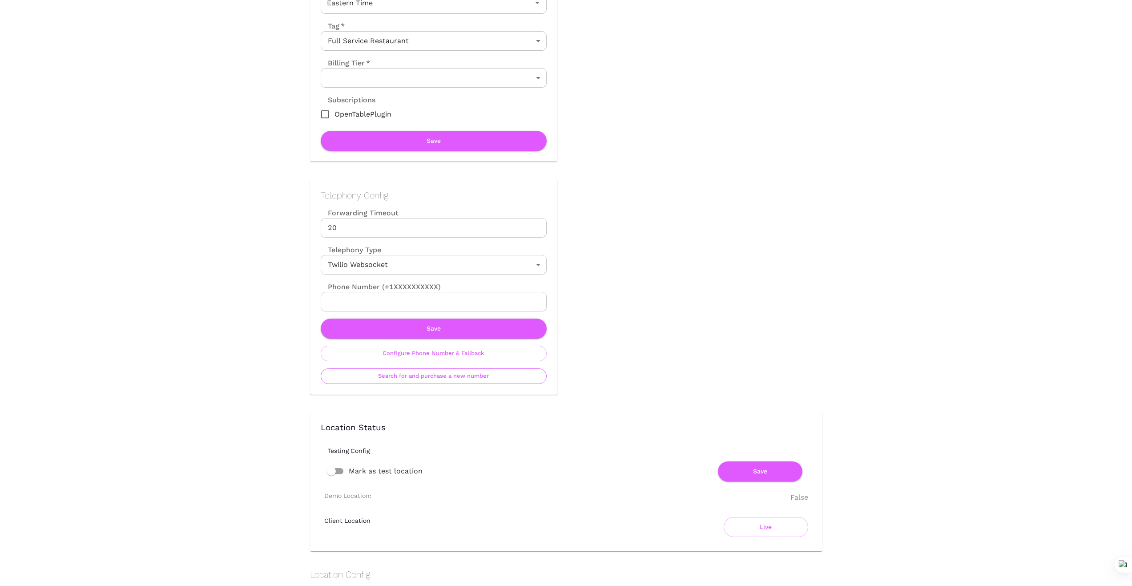
scroll to position [252, 0]
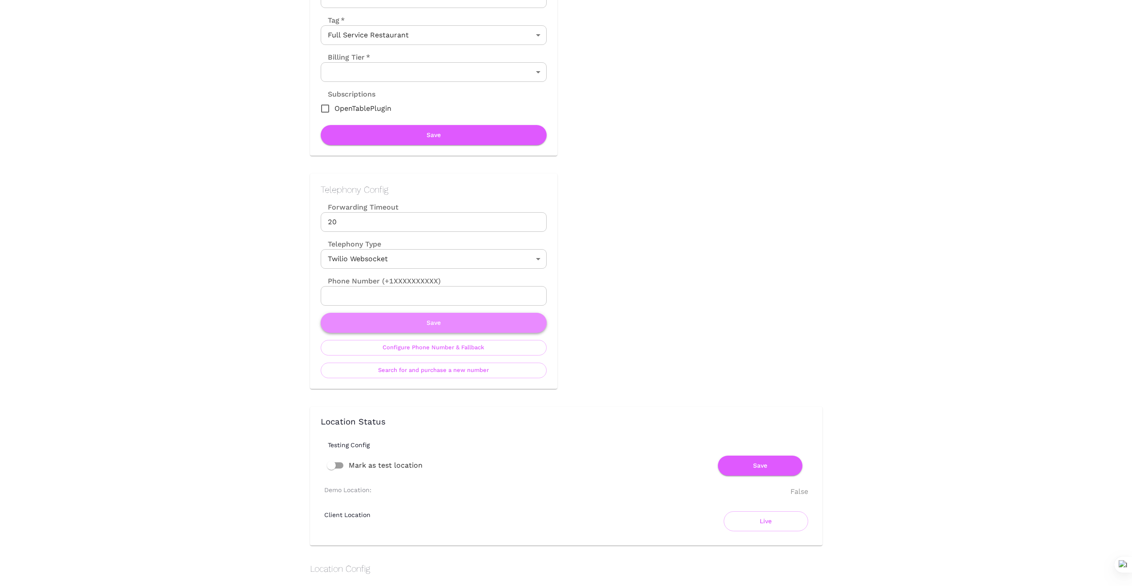
click at [438, 321] on button "Save" at bounding box center [434, 323] width 226 height 20
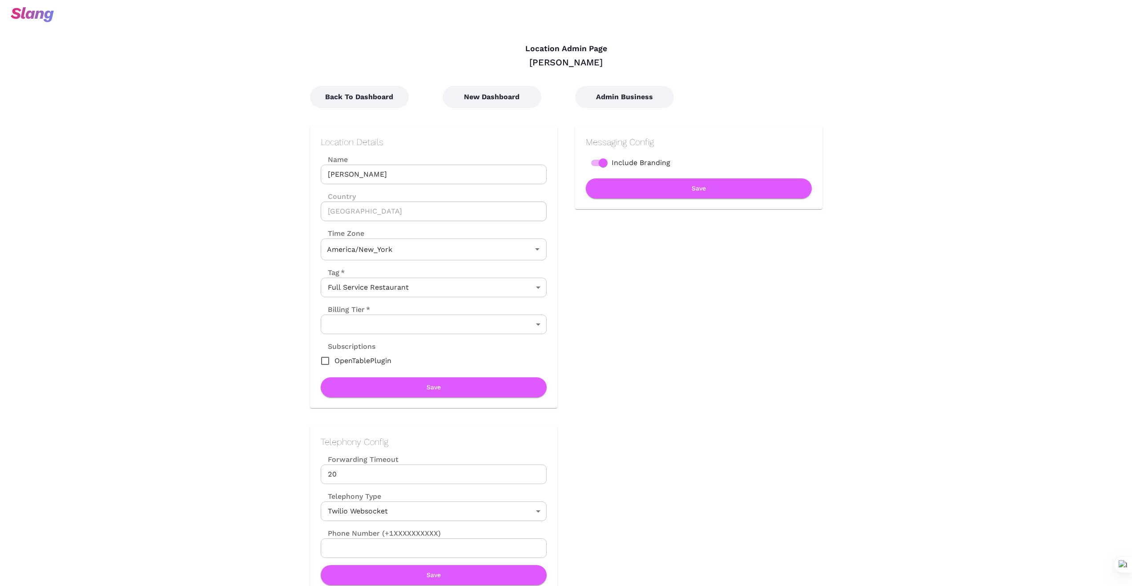
type input "Eastern Time"
click at [484, 91] on button "New Dashboard" at bounding box center [492, 97] width 99 height 22
type input "Eastern Time"
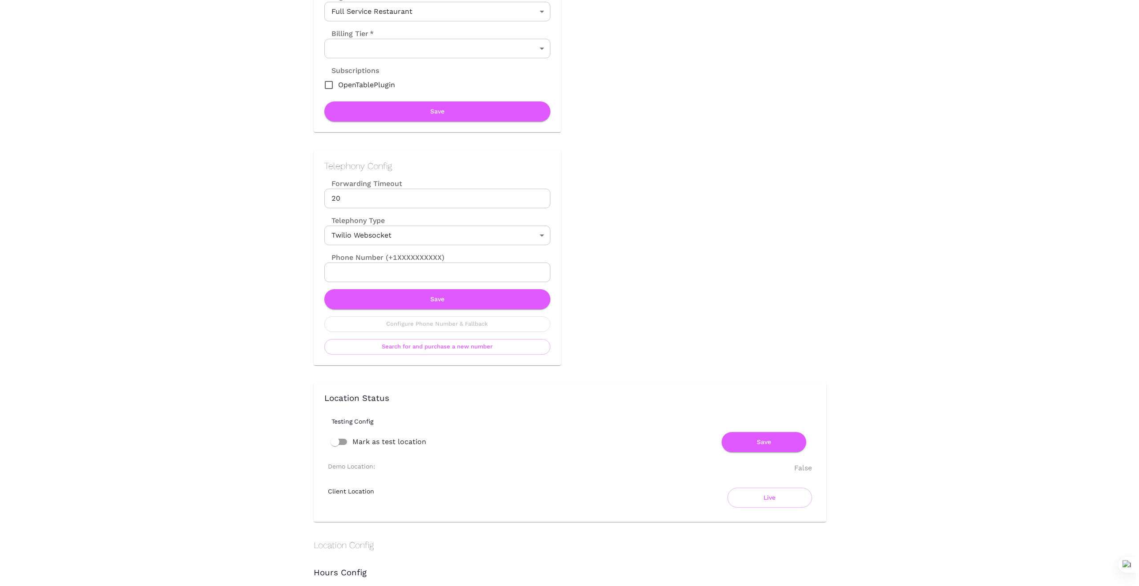
scroll to position [282, 0]
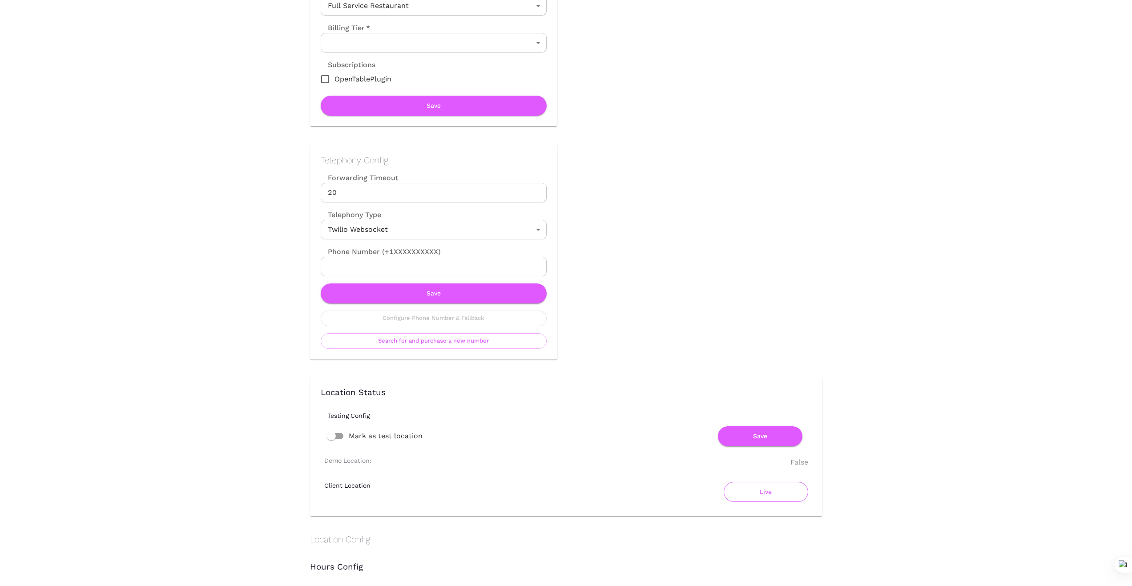
click at [762, 493] on button "Live" at bounding box center [766, 492] width 85 height 20
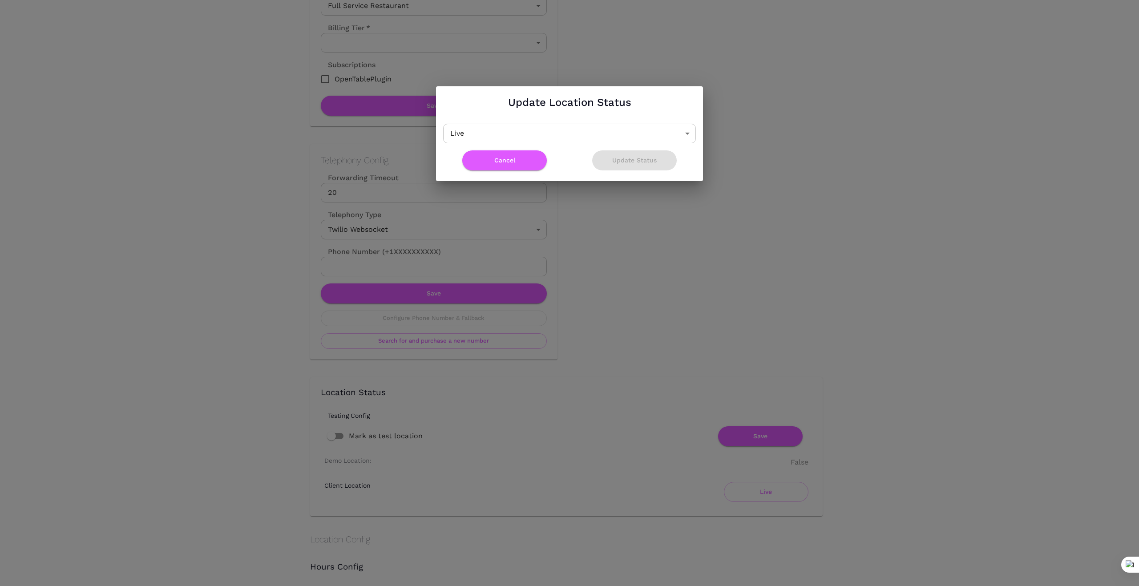
click at [685, 139] on body "Location Admin Page Rasa Sayang Back To Dashboard New Dashboard Admin Business …" at bounding box center [569, 11] width 1139 height 586
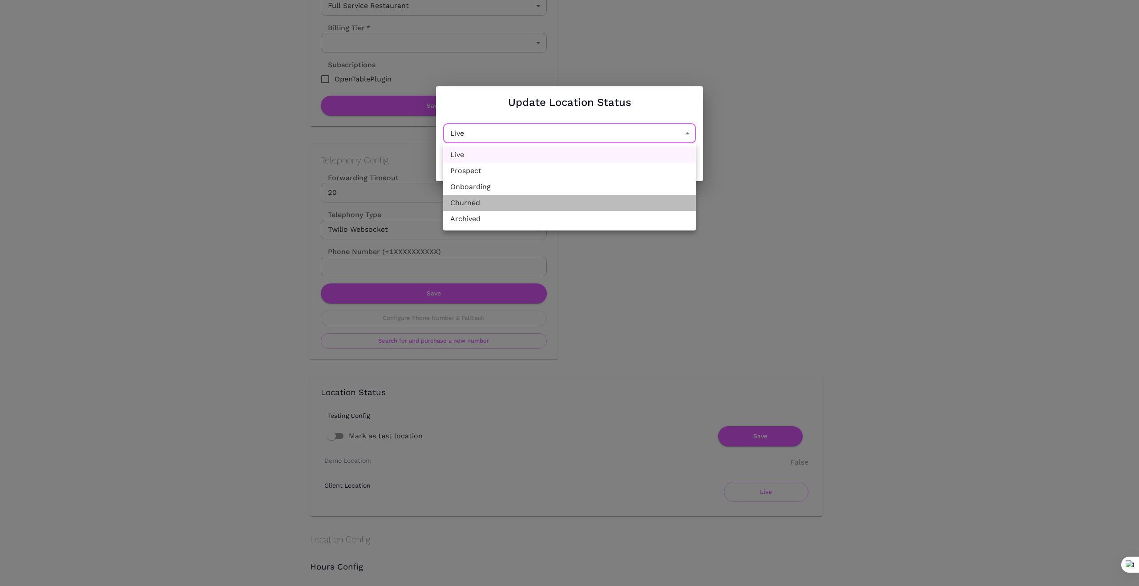
click at [567, 202] on li "Churned" at bounding box center [569, 203] width 253 height 16
type input "Churned"
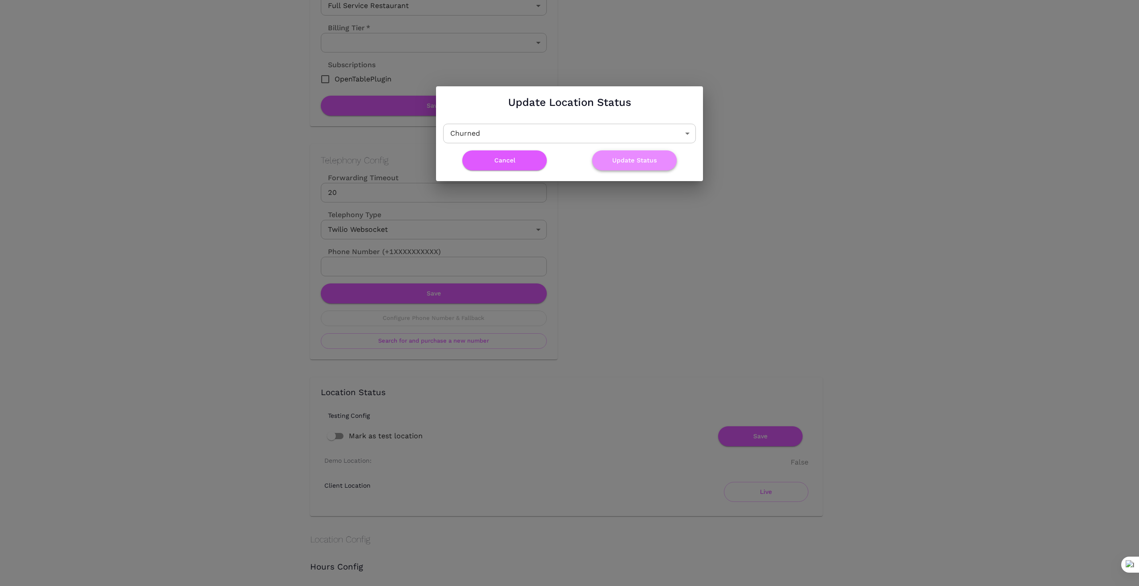
click at [630, 160] on button "Update Status" at bounding box center [634, 160] width 85 height 20
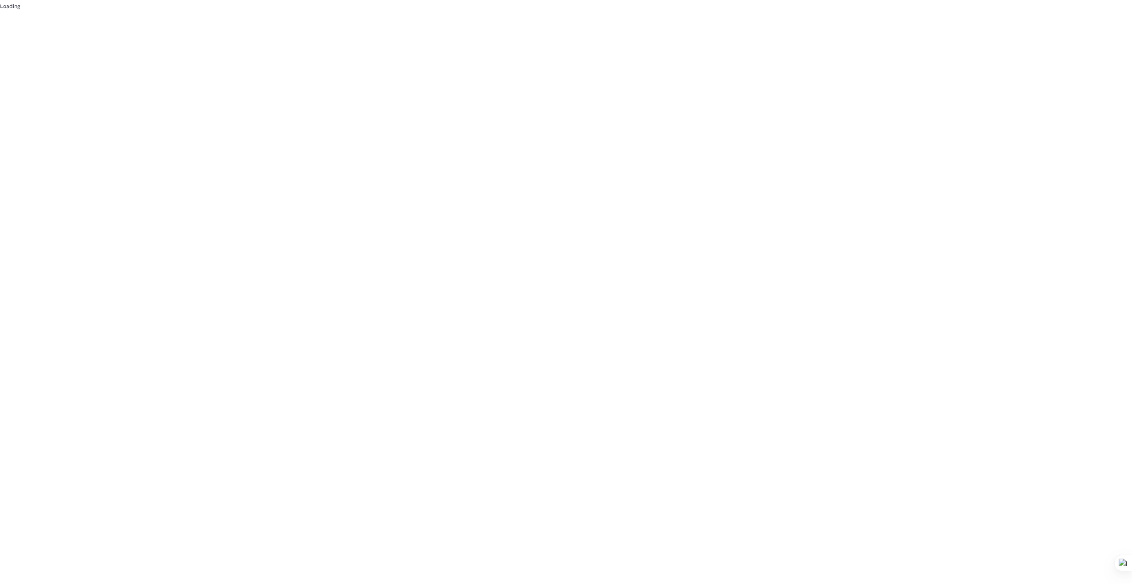
scroll to position [0, 0]
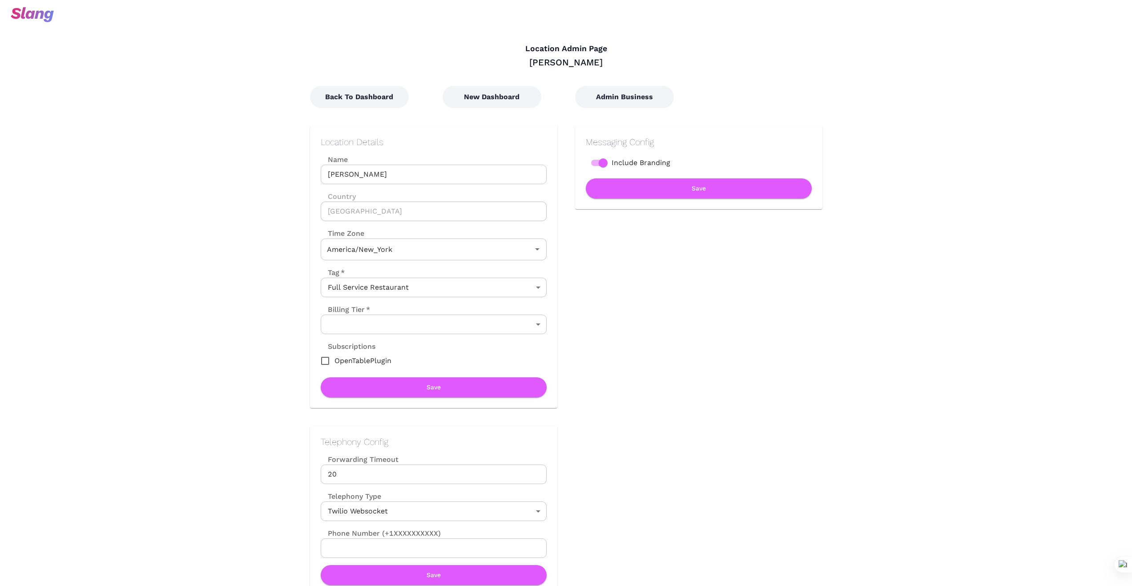
type input "Eastern Time"
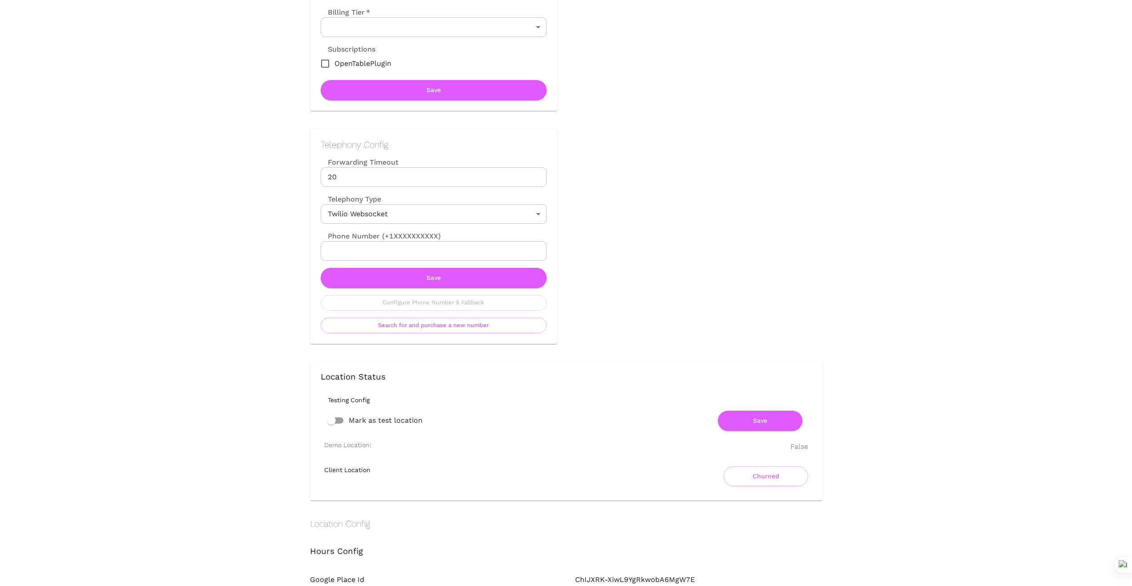
scroll to position [326, 0]
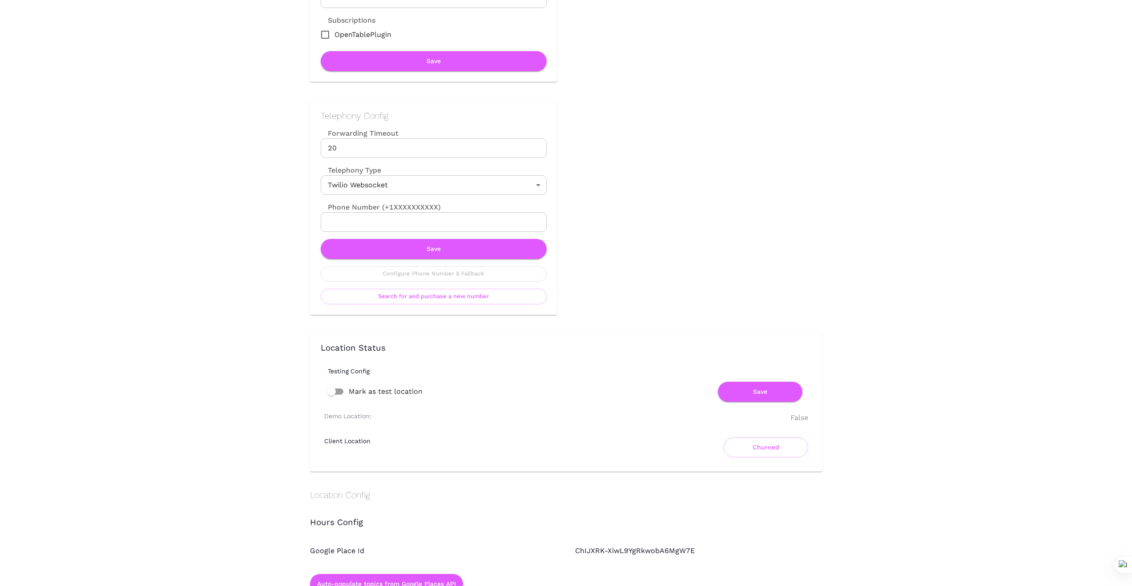
drag, startPoint x: 167, startPoint y: 251, endPoint x: 458, endPoint y: 39, distance: 360.3
click at [168, 250] on div "Location Admin Page Rasa Sayang Back To Dashboard New Dashboard Admin Business …" at bounding box center [566, 476] width 1132 height 1604
